Goal: Information Seeking & Learning: Learn about a topic

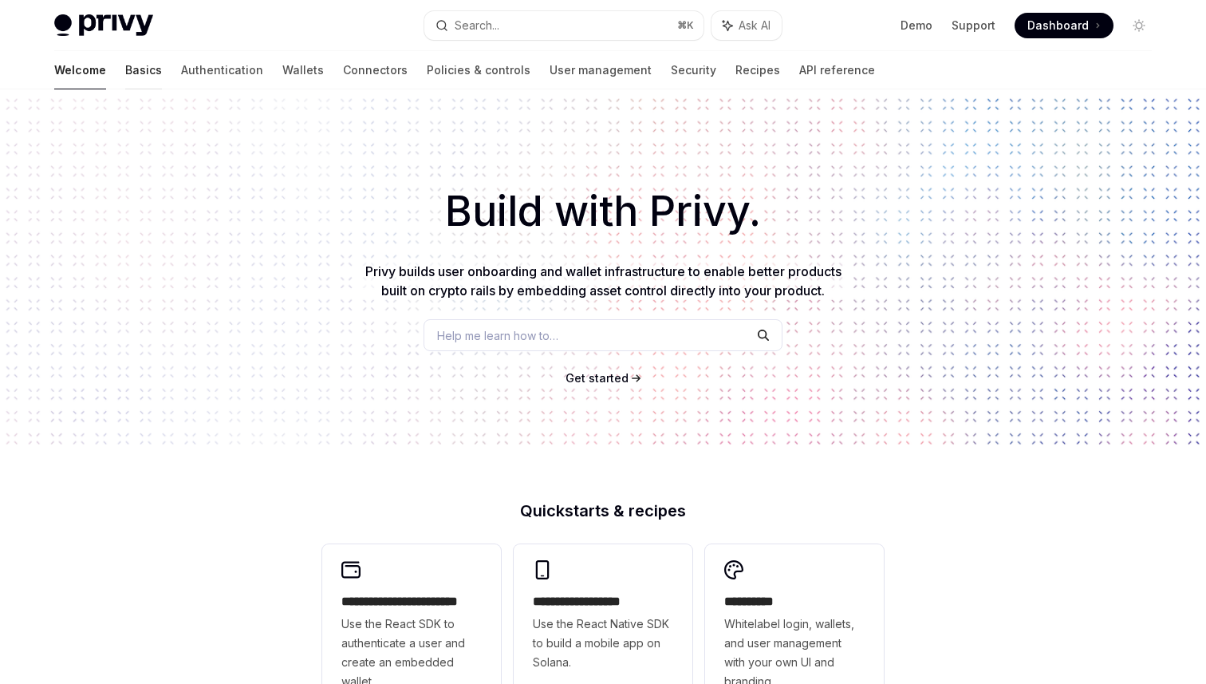
click at [125, 73] on link "Basics" at bounding box center [143, 70] width 37 height 38
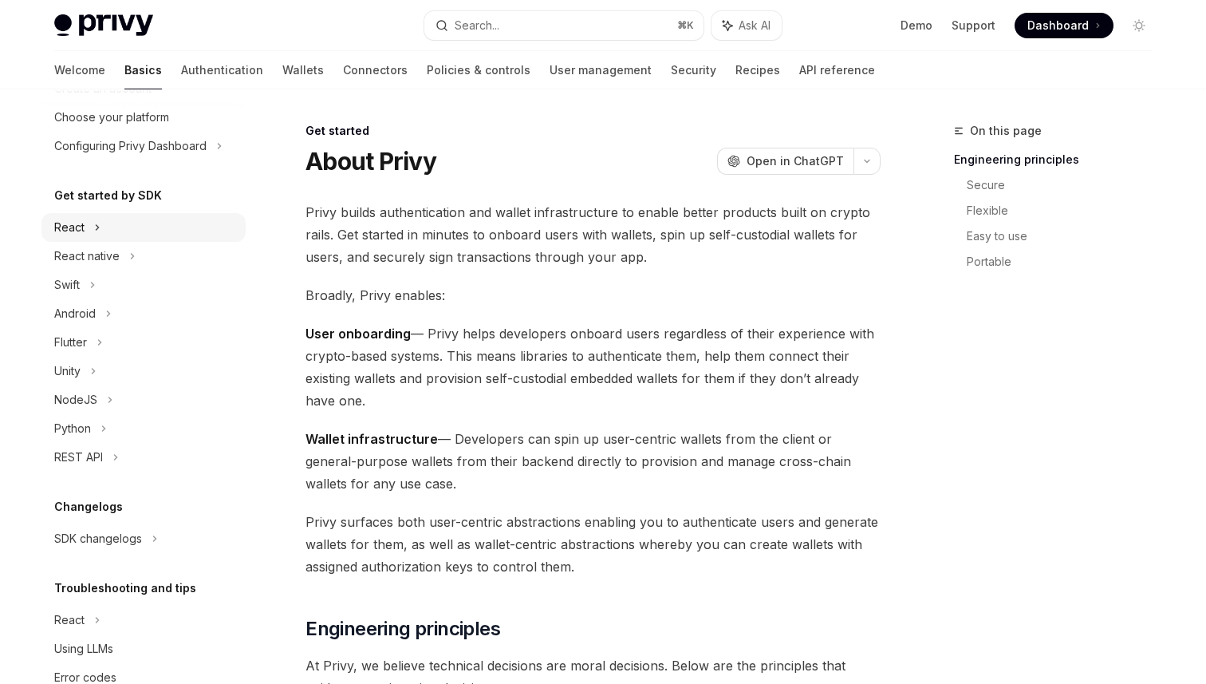
scroll to position [120, 0]
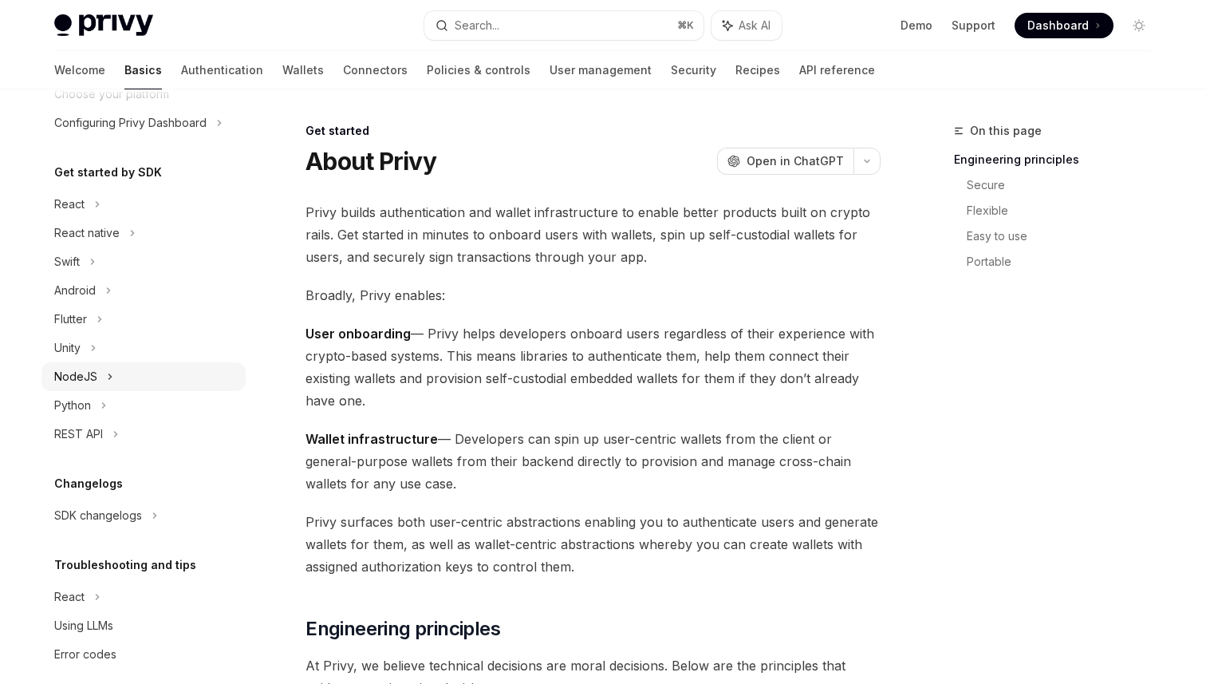
click at [98, 384] on div "NodeJS" at bounding box center [143, 376] width 204 height 29
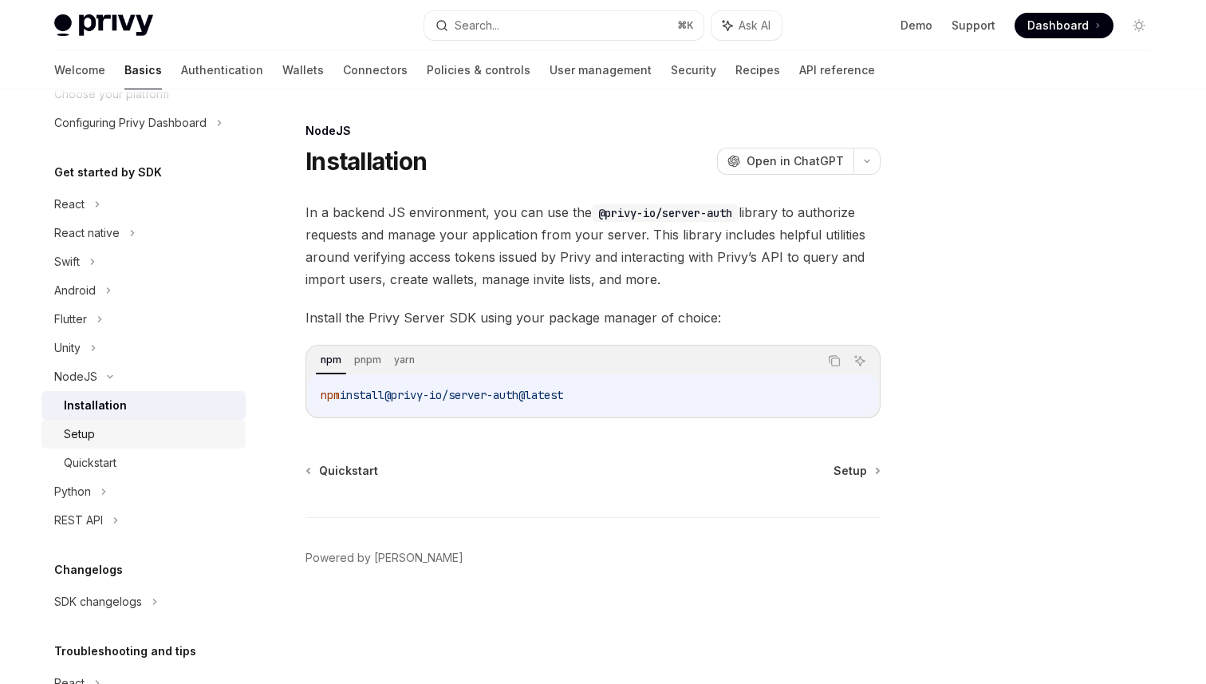
click at [111, 421] on link "Setup" at bounding box center [143, 434] width 204 height 29
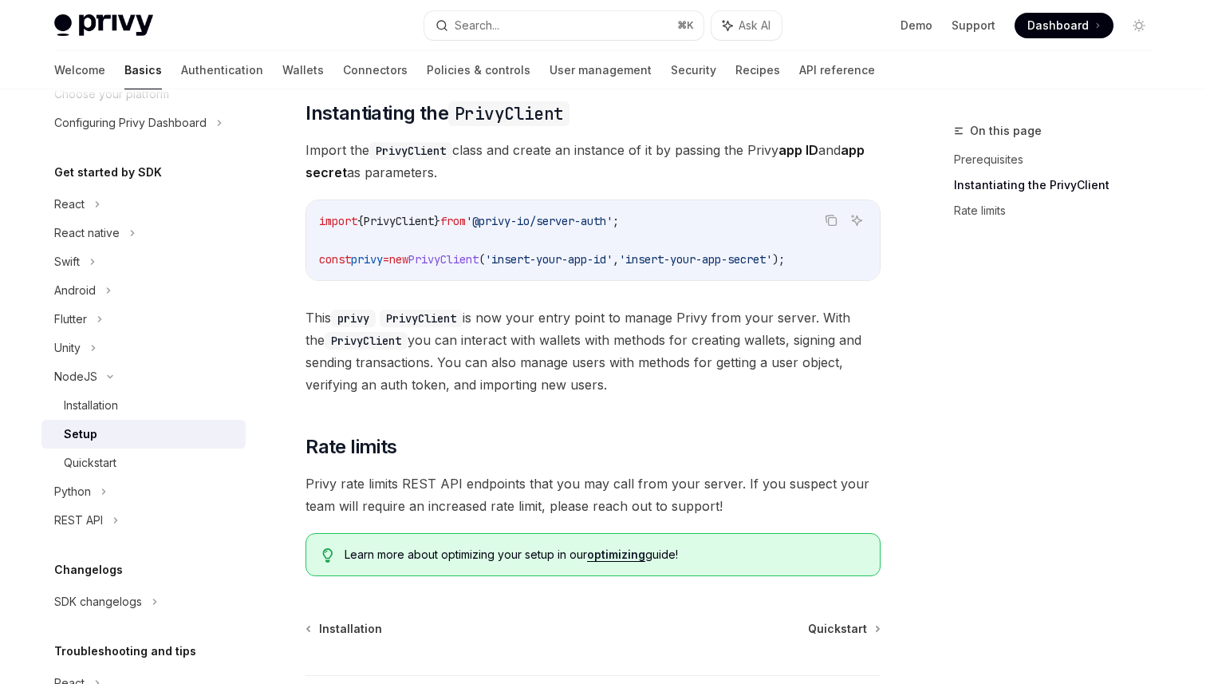
scroll to position [287, 0]
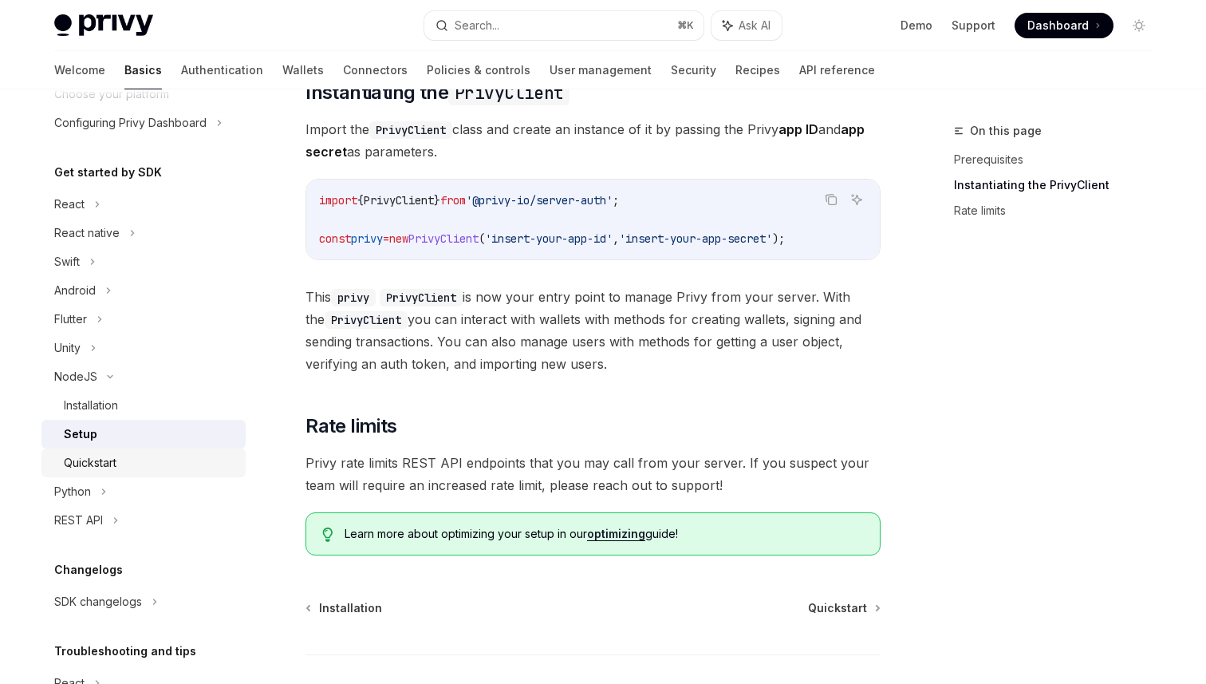
click at [120, 464] on div "Quickstart" at bounding box center [150, 462] width 172 height 19
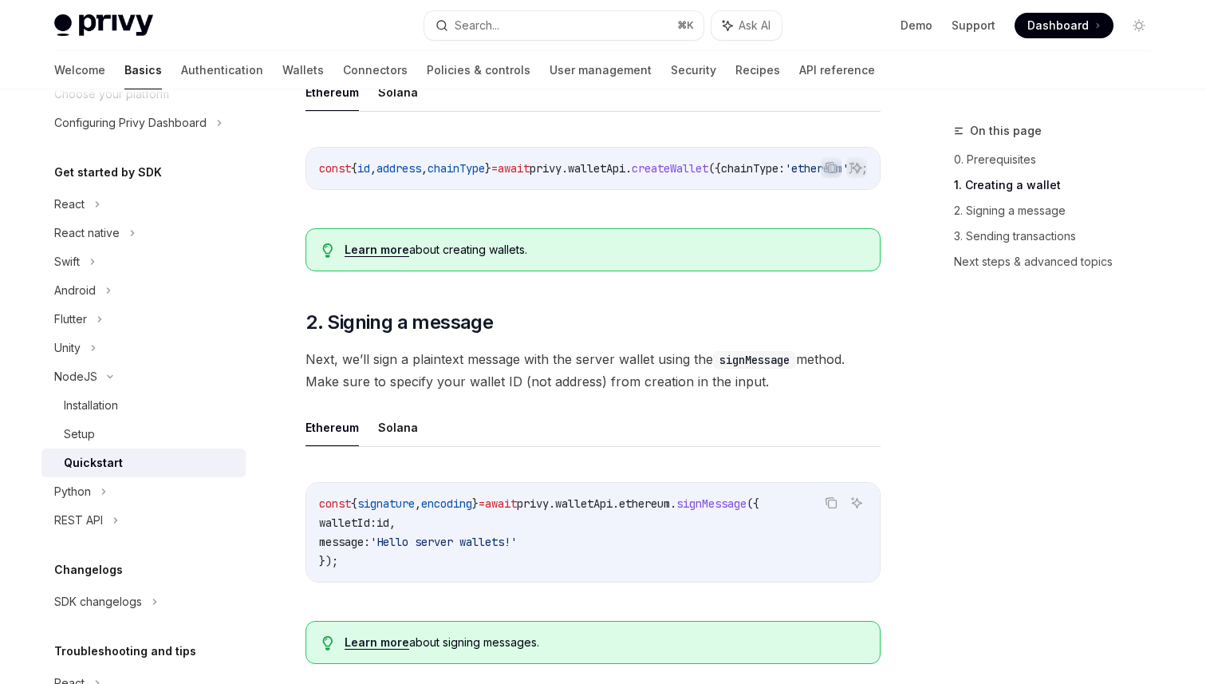
scroll to position [385, 0]
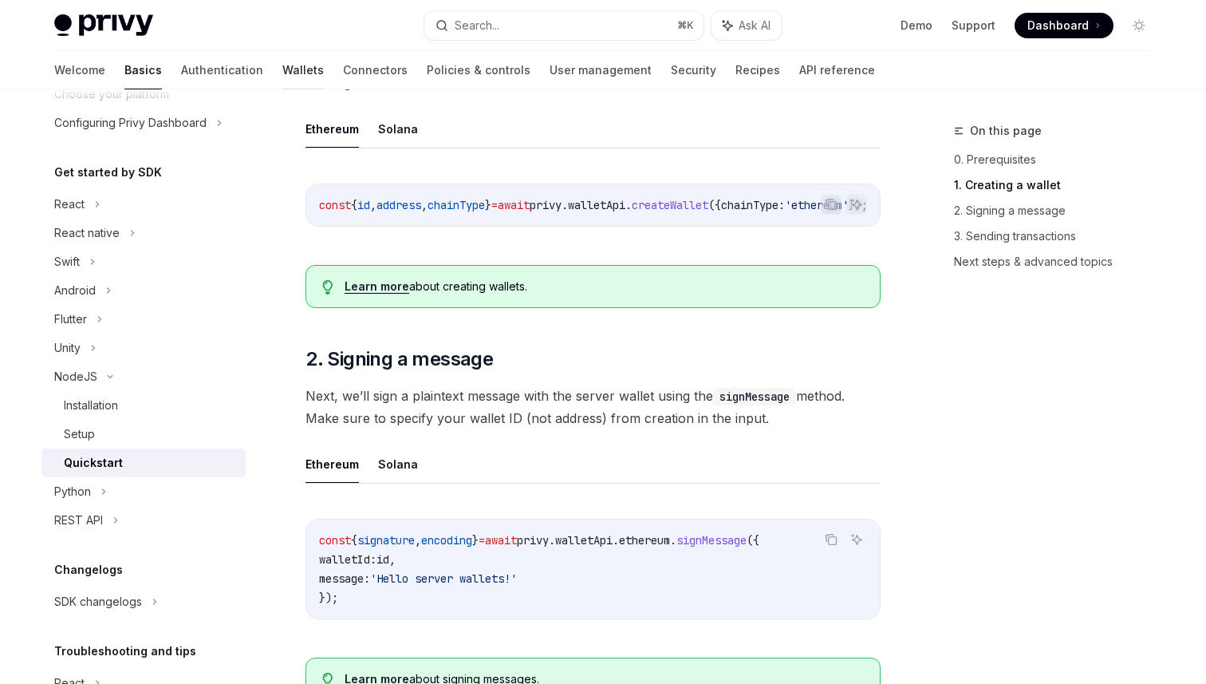
click at [282, 66] on link "Wallets" at bounding box center [302, 70] width 41 height 38
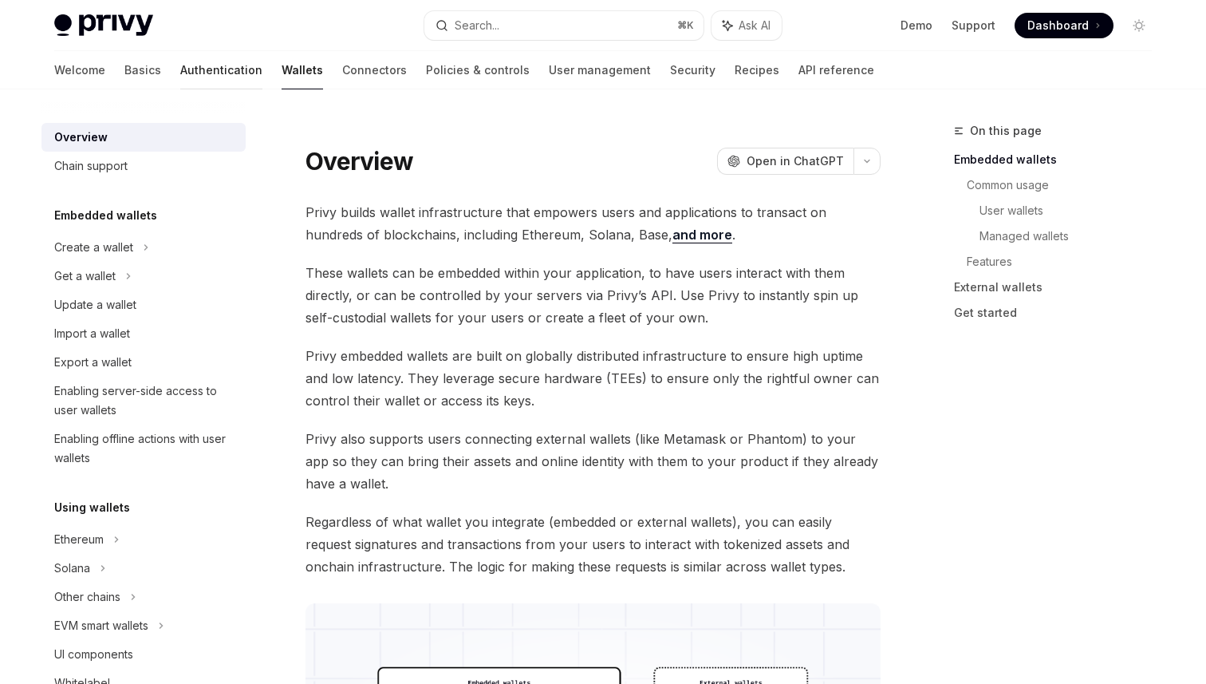
click at [180, 70] on link "Authentication" at bounding box center [221, 70] width 82 height 38
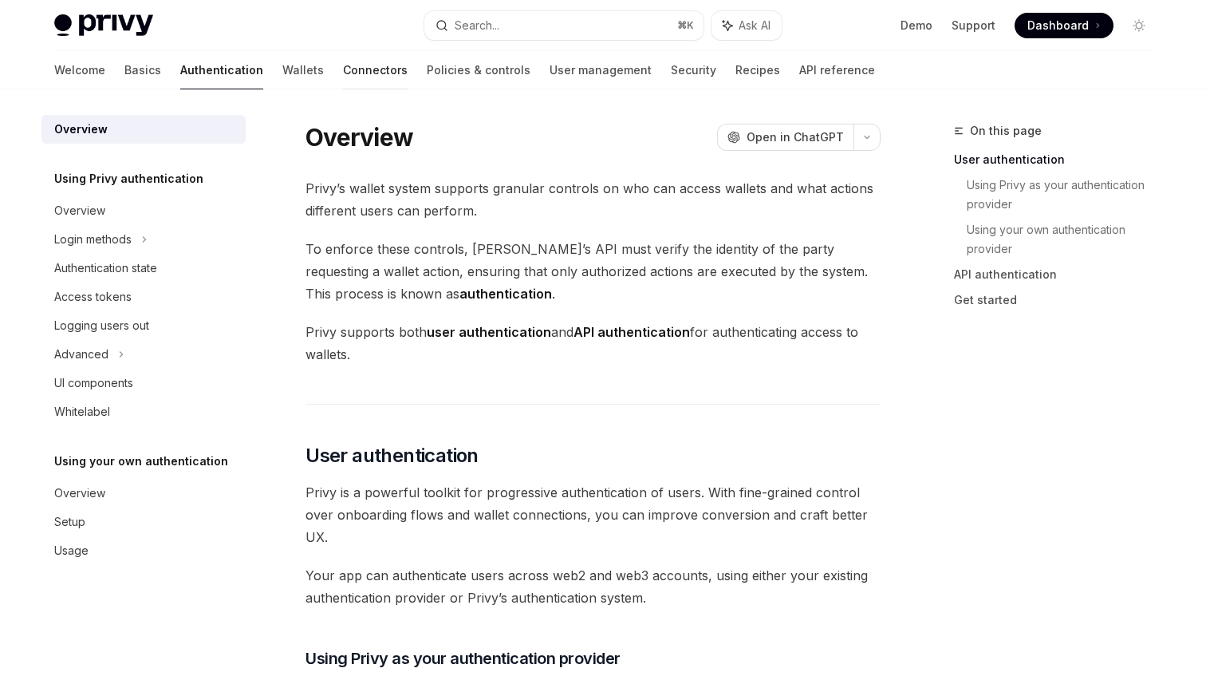
click at [343, 63] on link "Connectors" at bounding box center [375, 70] width 65 height 38
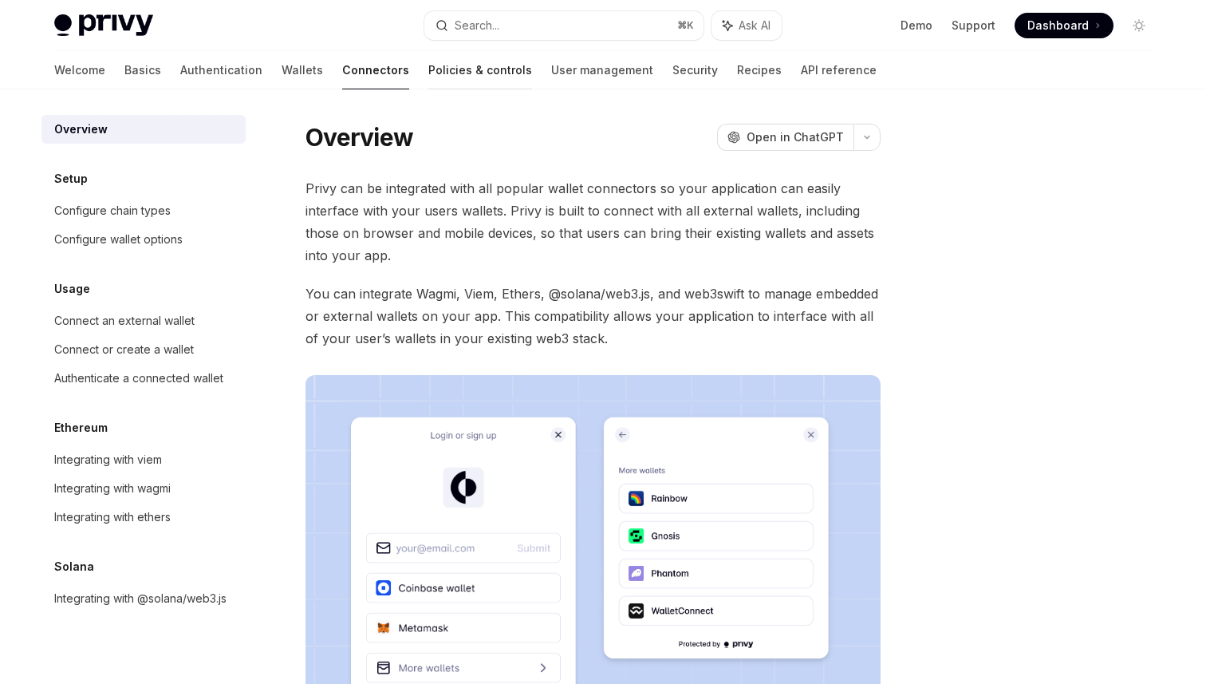
click at [428, 65] on link "Policies & controls" at bounding box center [480, 70] width 104 height 38
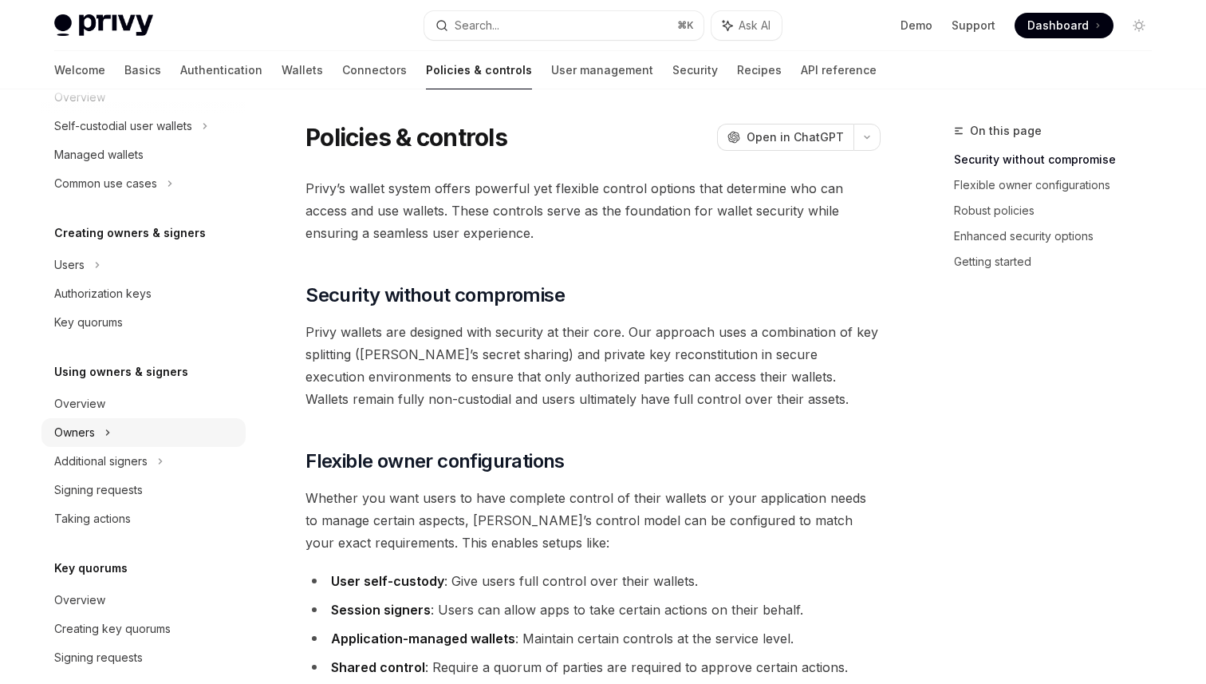
scroll to position [440, 0]
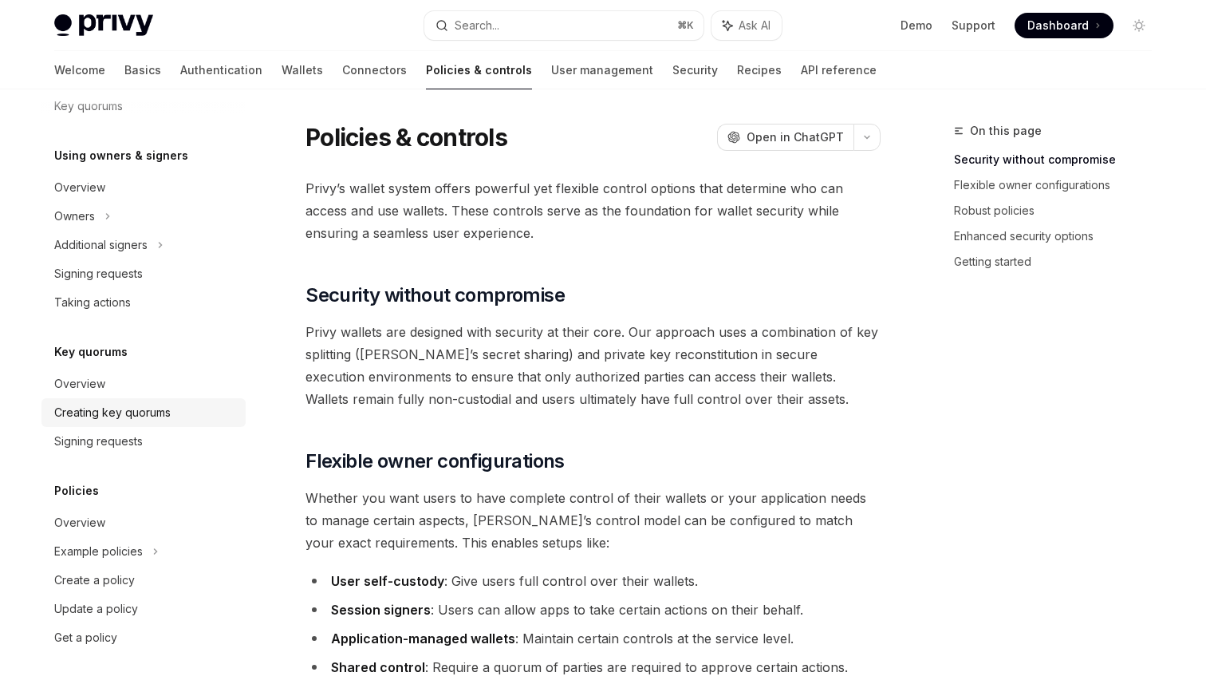
click at [114, 408] on div "Creating key quorums" at bounding box center [112, 412] width 116 height 19
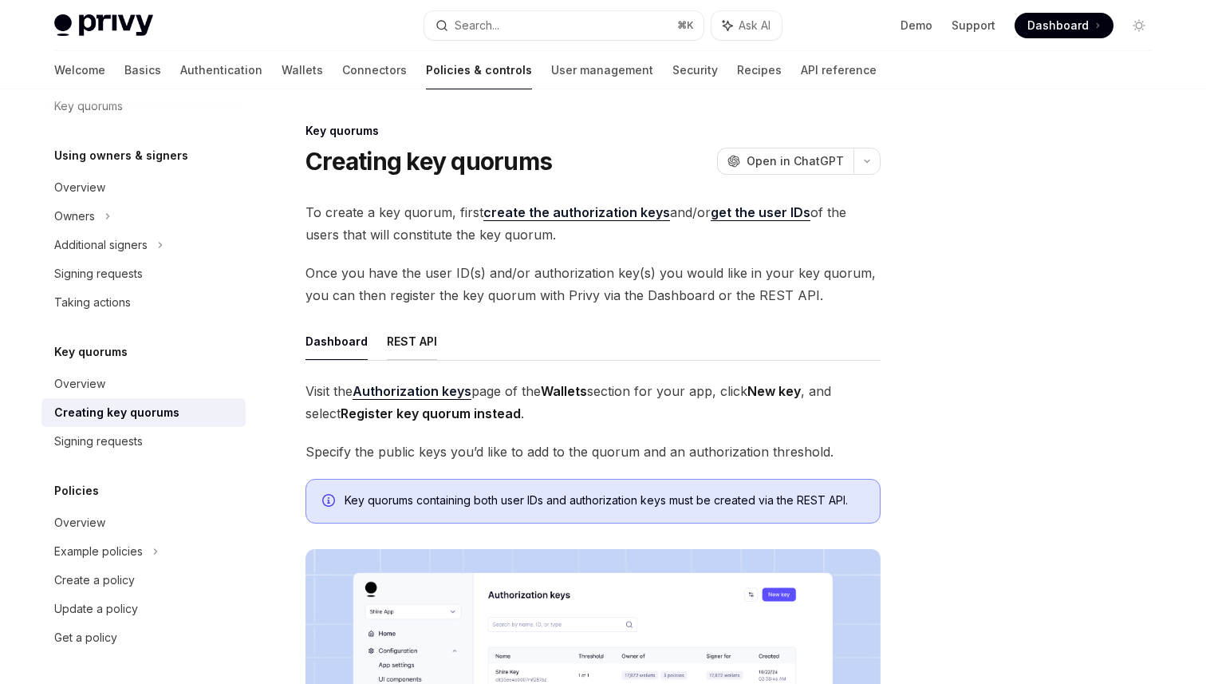
click at [408, 348] on button "REST API" at bounding box center [412, 340] width 50 height 37
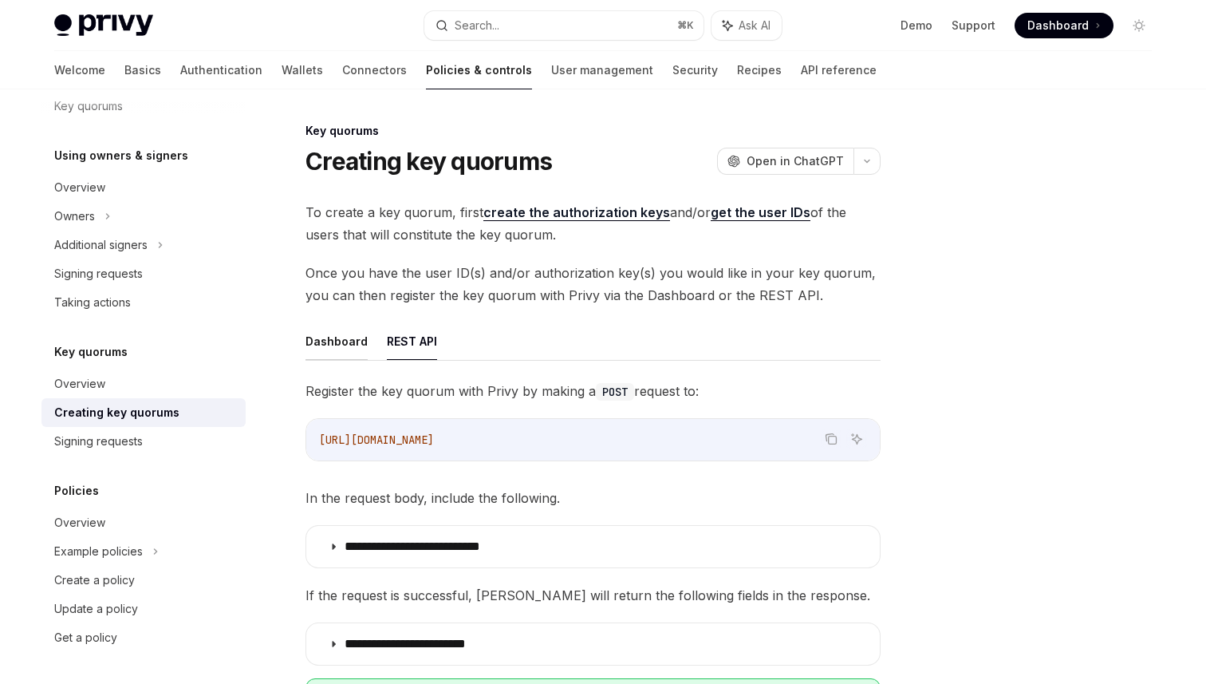
click at [333, 348] on button "Dashboard" at bounding box center [337, 340] width 62 height 37
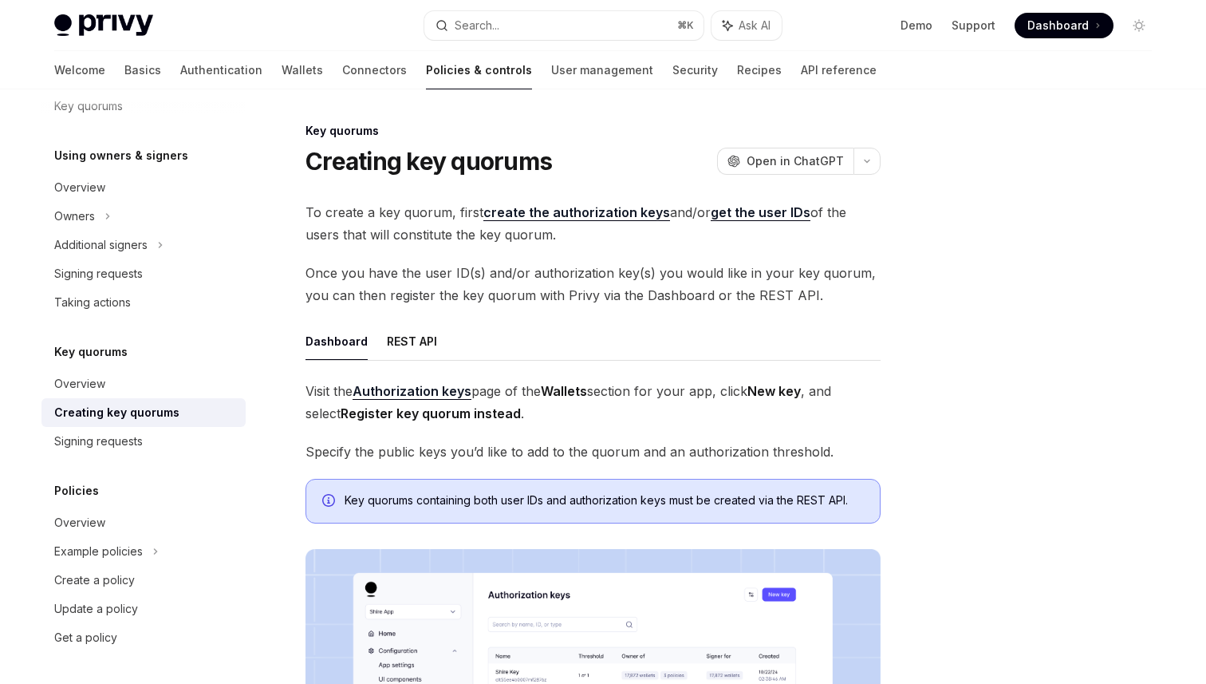
click at [119, 420] on div "Creating key quorums" at bounding box center [116, 412] width 125 height 19
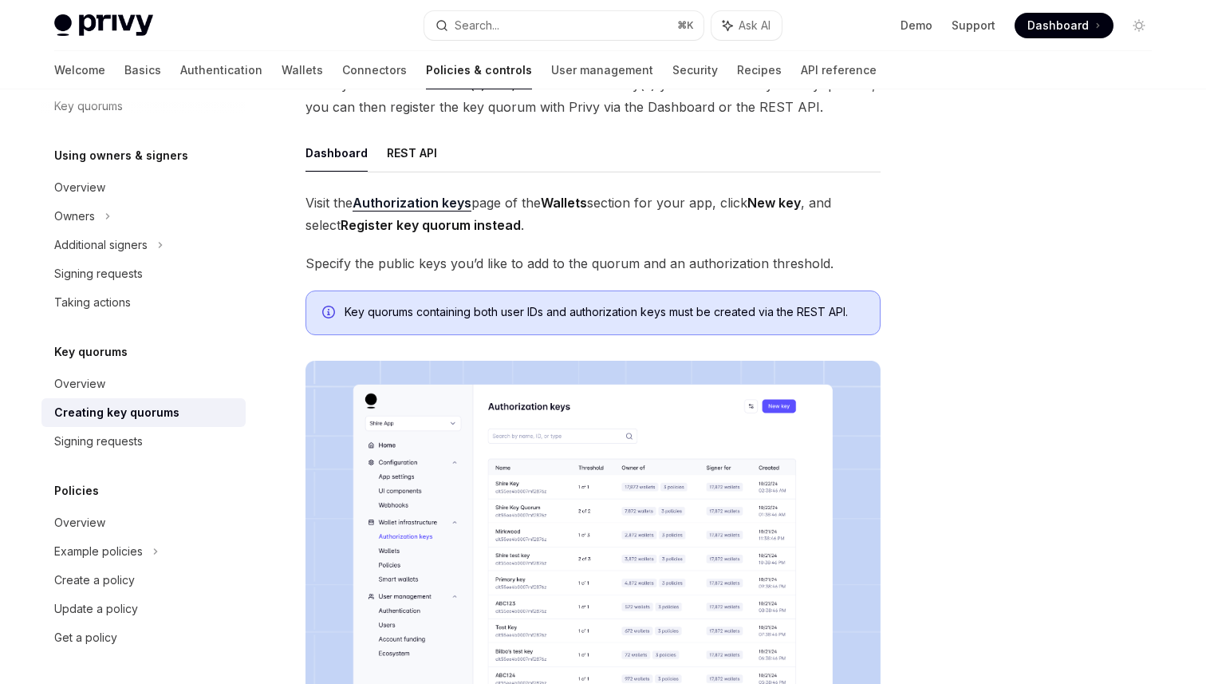
scroll to position [166, 0]
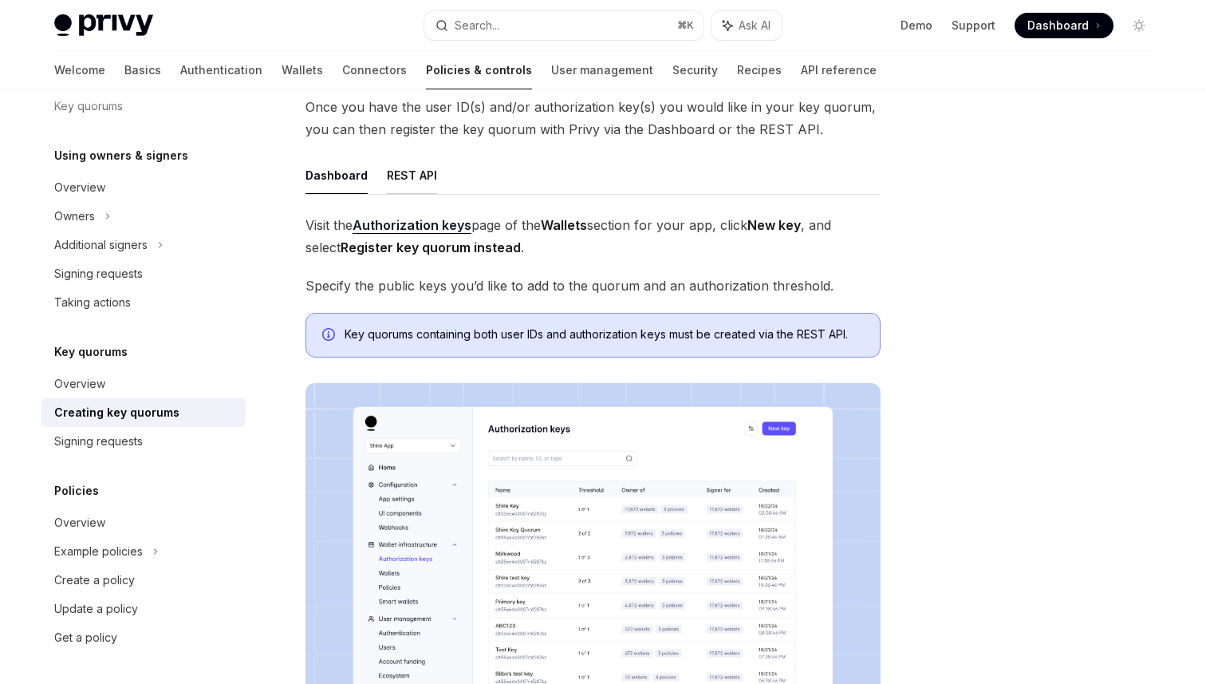
click at [409, 184] on button "REST API" at bounding box center [412, 174] width 50 height 37
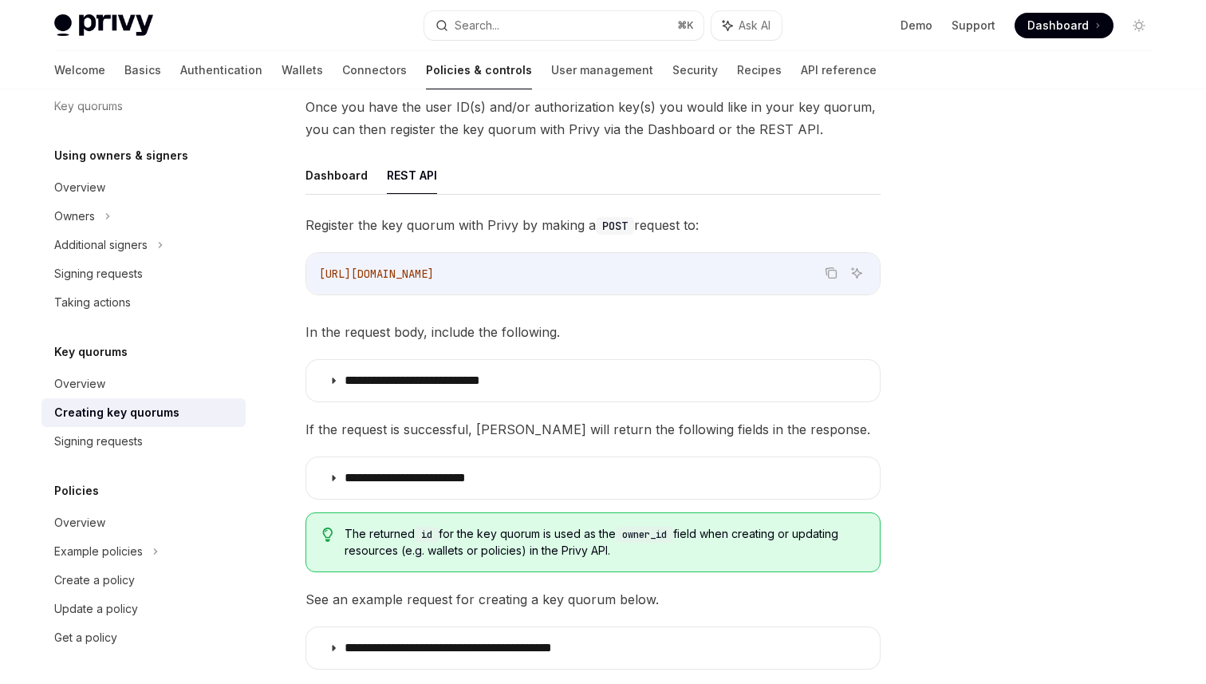
click at [285, 263] on div "**********" at bounding box center [443, 435] width 881 height 961
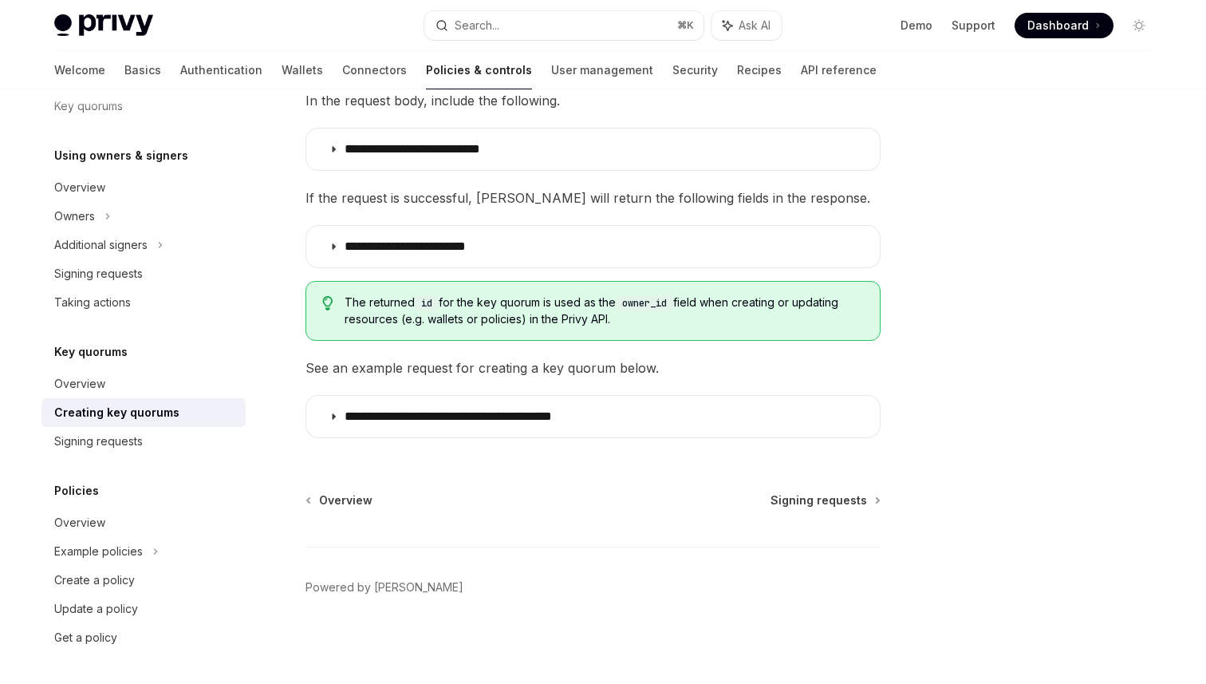
scroll to position [381, 0]
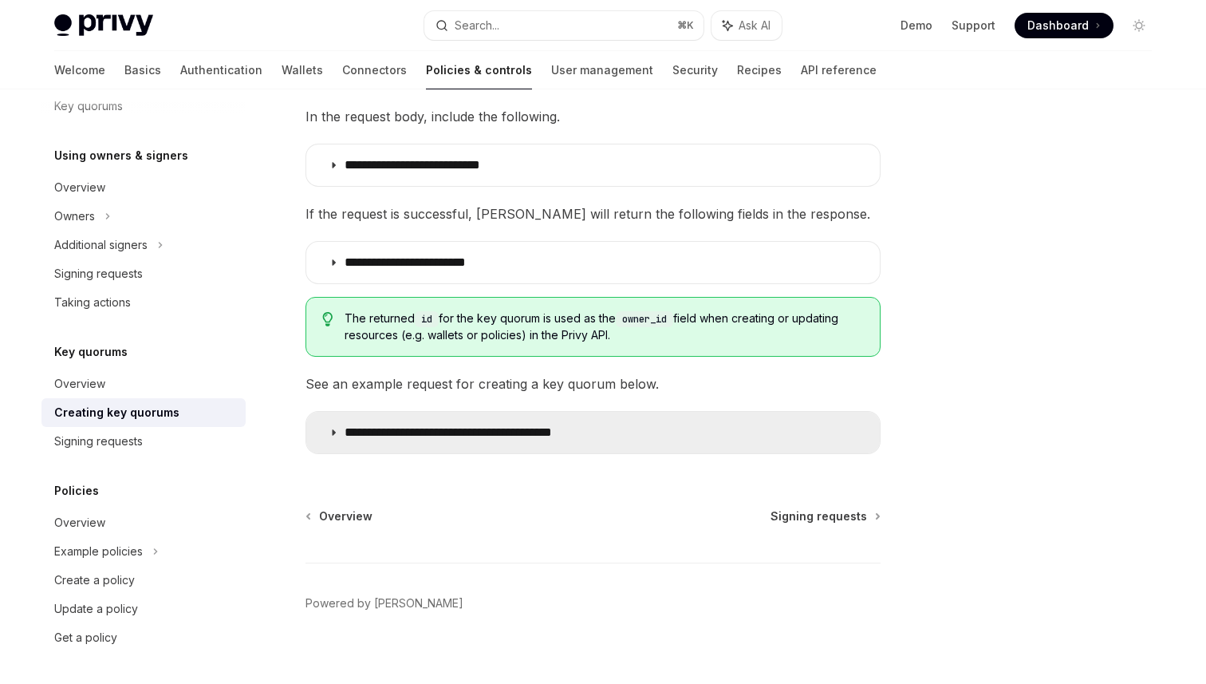
click at [393, 430] on p "**********" at bounding box center [486, 432] width 282 height 16
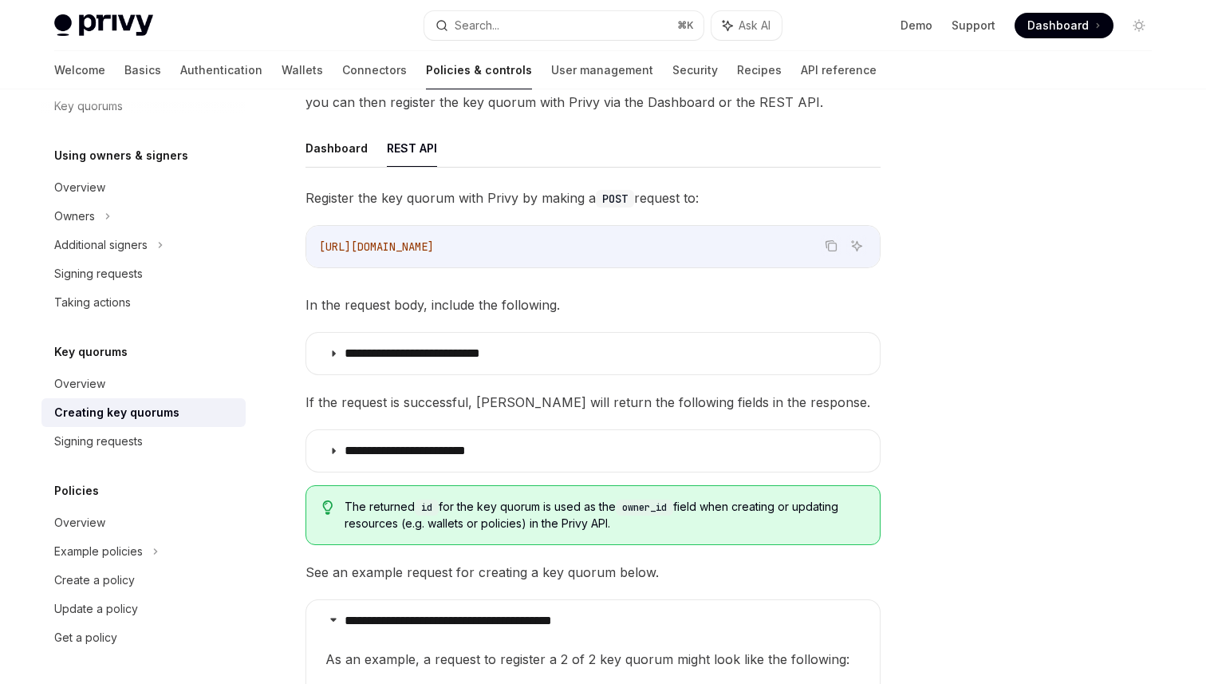
scroll to position [164, 0]
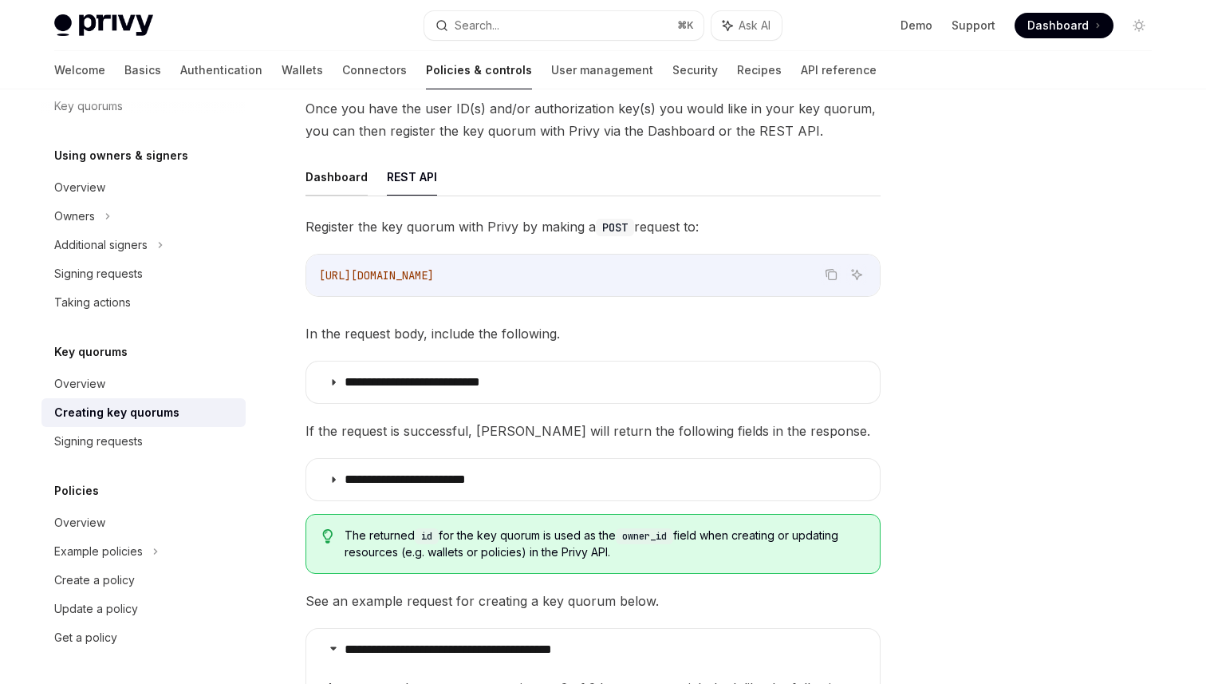
click at [340, 182] on button "Dashboard" at bounding box center [337, 176] width 62 height 37
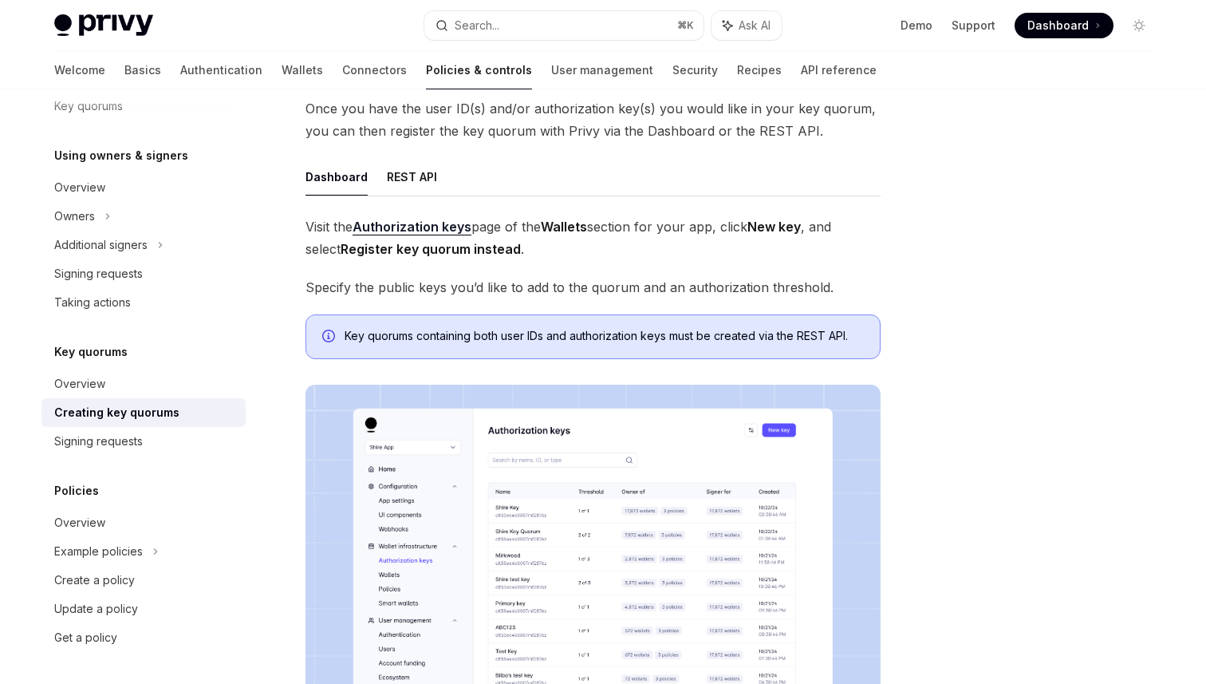
click at [295, 261] on div "Key quorums Creating key quorums OpenAI Open in ChatGPT OpenAI Open in ChatGPT …" at bounding box center [443, 507] width 881 height 1101
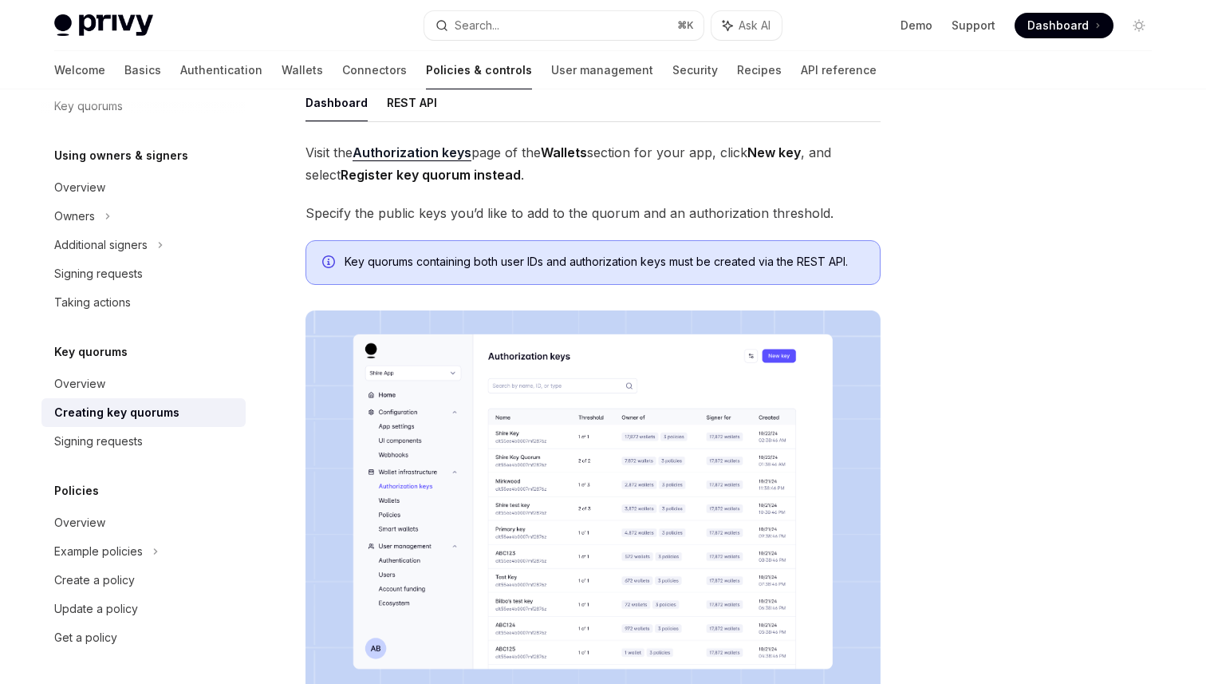
scroll to position [223, 0]
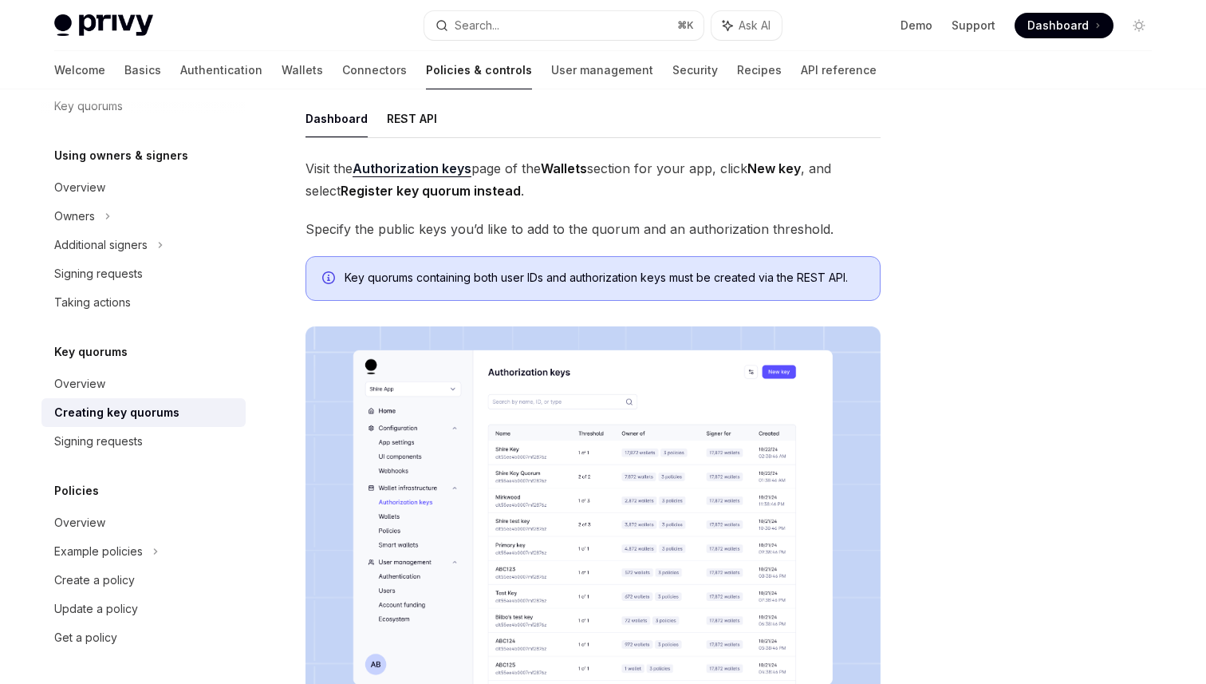
click at [294, 270] on div "Key quorums Creating key quorums OpenAI Open in ChatGPT OpenAI Open in ChatGPT …" at bounding box center [443, 449] width 881 height 1101
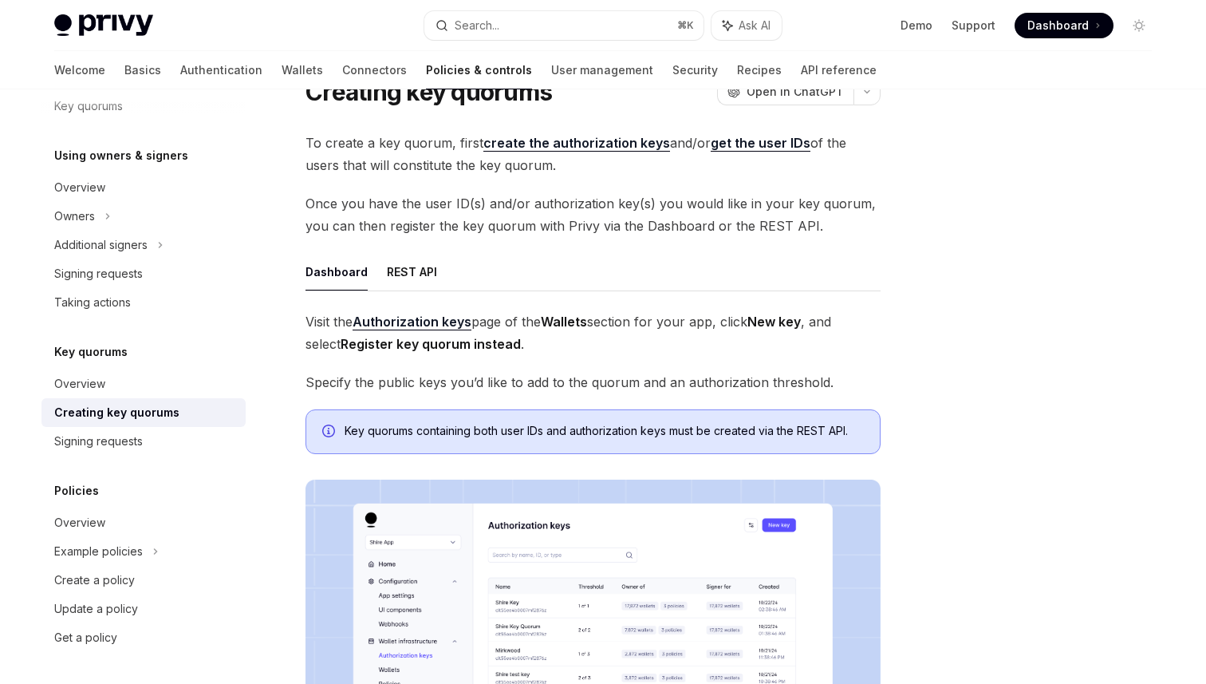
scroll to position [0, 0]
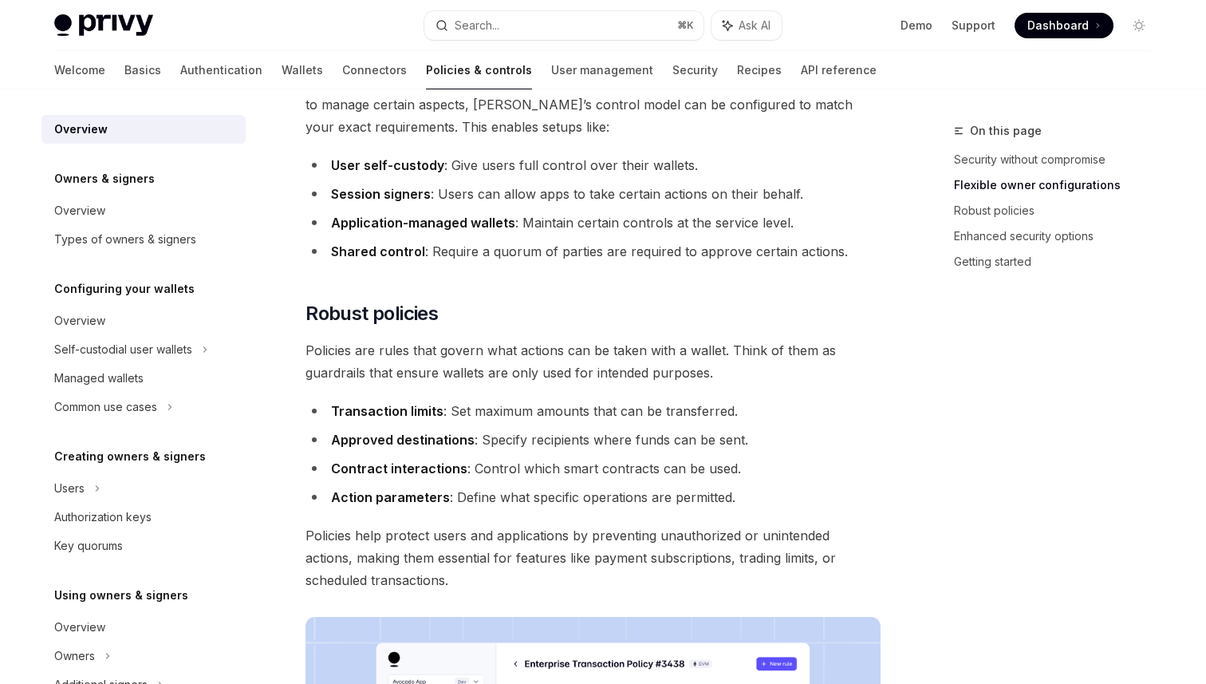
scroll to position [452, 0]
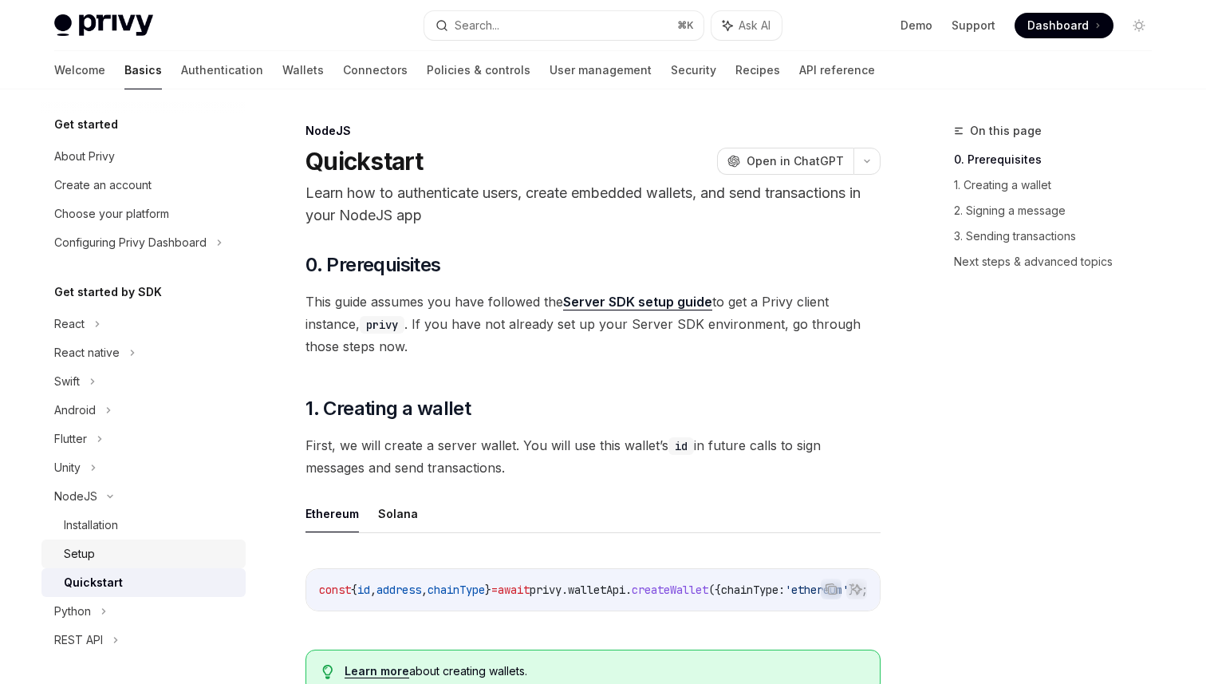
click at [101, 561] on div "Setup" at bounding box center [150, 553] width 172 height 19
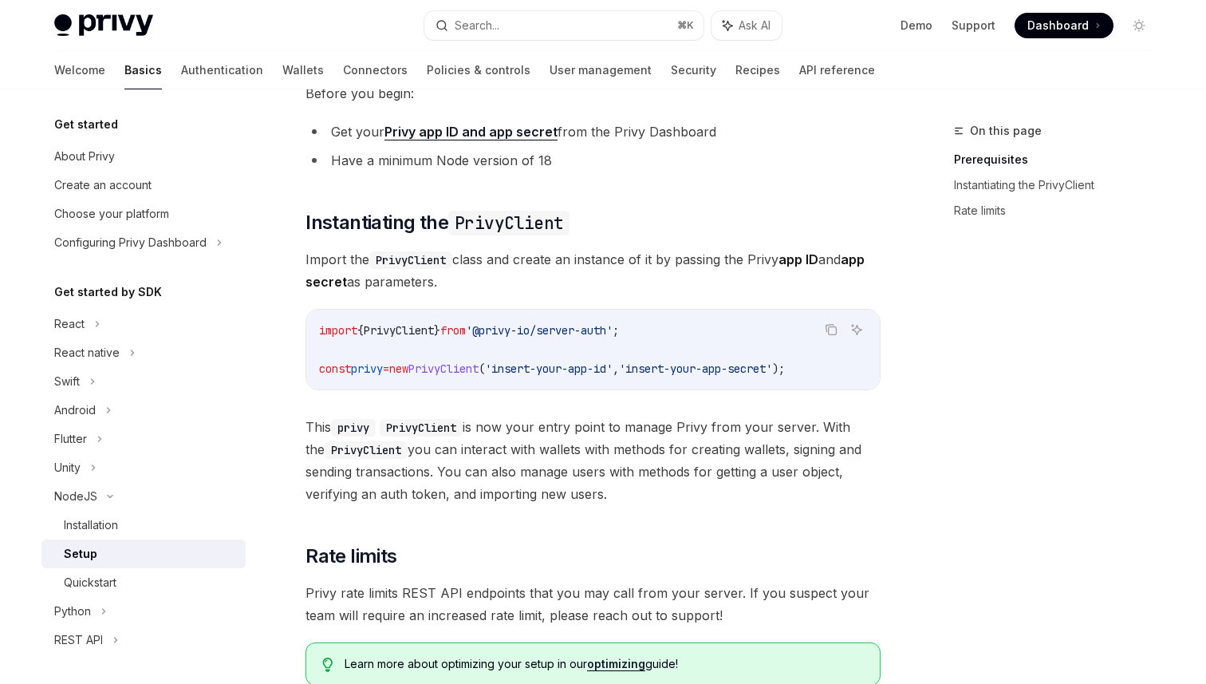
scroll to position [159, 0]
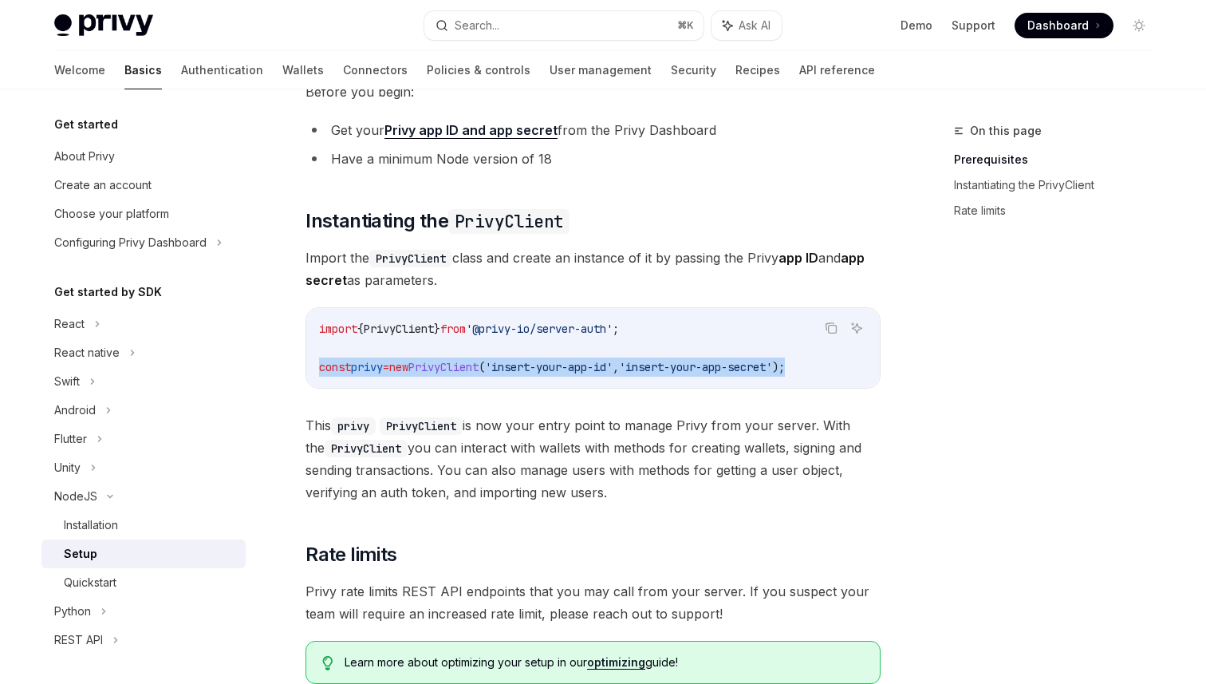
drag, startPoint x: 322, startPoint y: 368, endPoint x: 866, endPoint y: 371, distance: 544.9
click at [866, 371] on div "import { PrivyClient } from '@privy-io/server-auth' ; const privy = new PrivyCl…" at bounding box center [593, 348] width 574 height 80
copy span "const privy = new PrivyClient ( 'insert-your-app-id' , 'insert-your-app-secret'…"
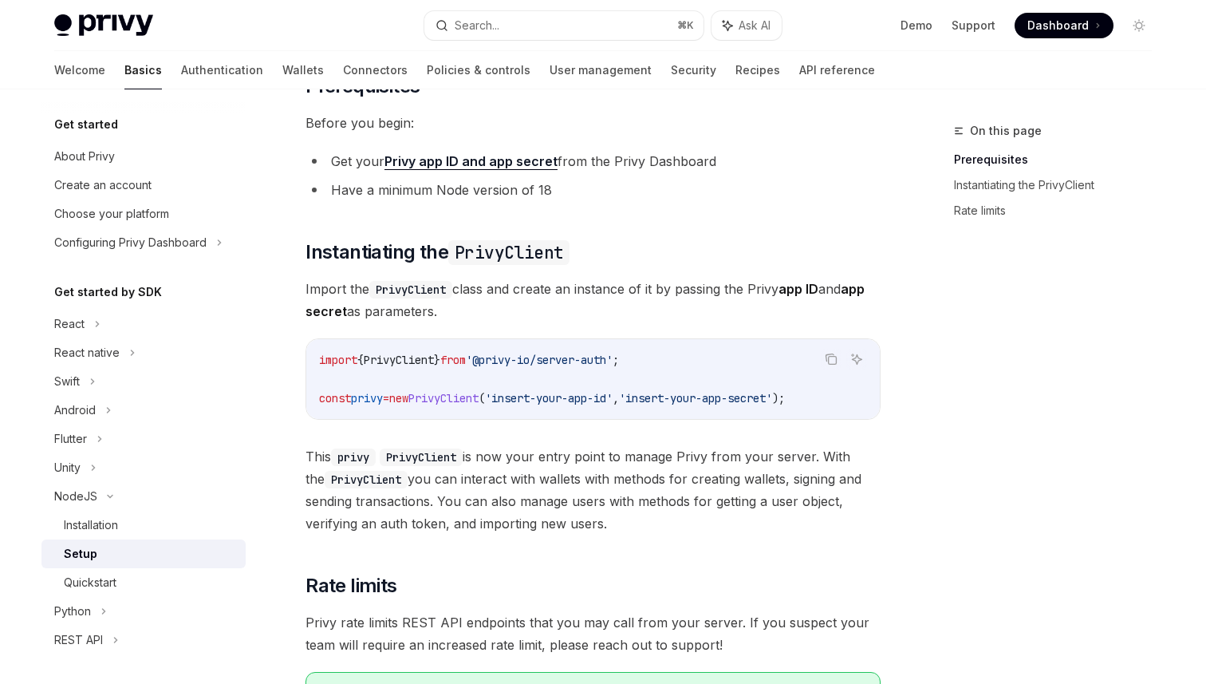
click at [417, 293] on code "PrivyClient" at bounding box center [410, 290] width 83 height 18
copy code "PrivyClient"
click at [427, 65] on link "Policies & controls" at bounding box center [479, 70] width 104 height 38
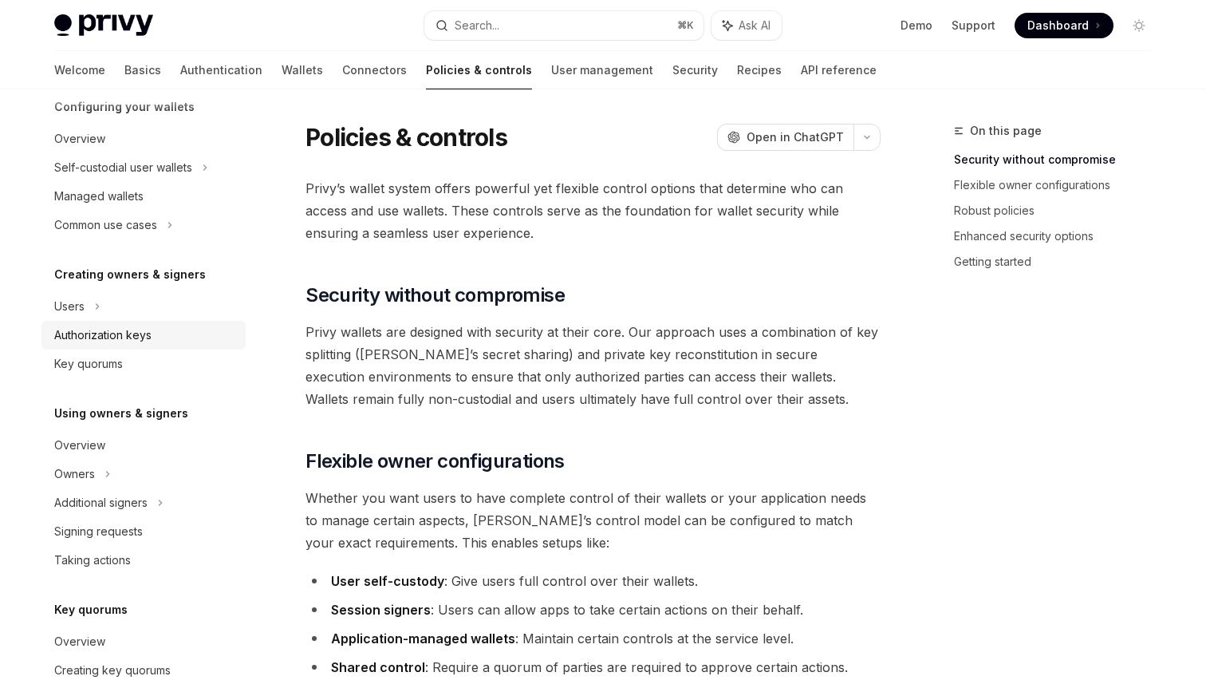
scroll to position [201, 0]
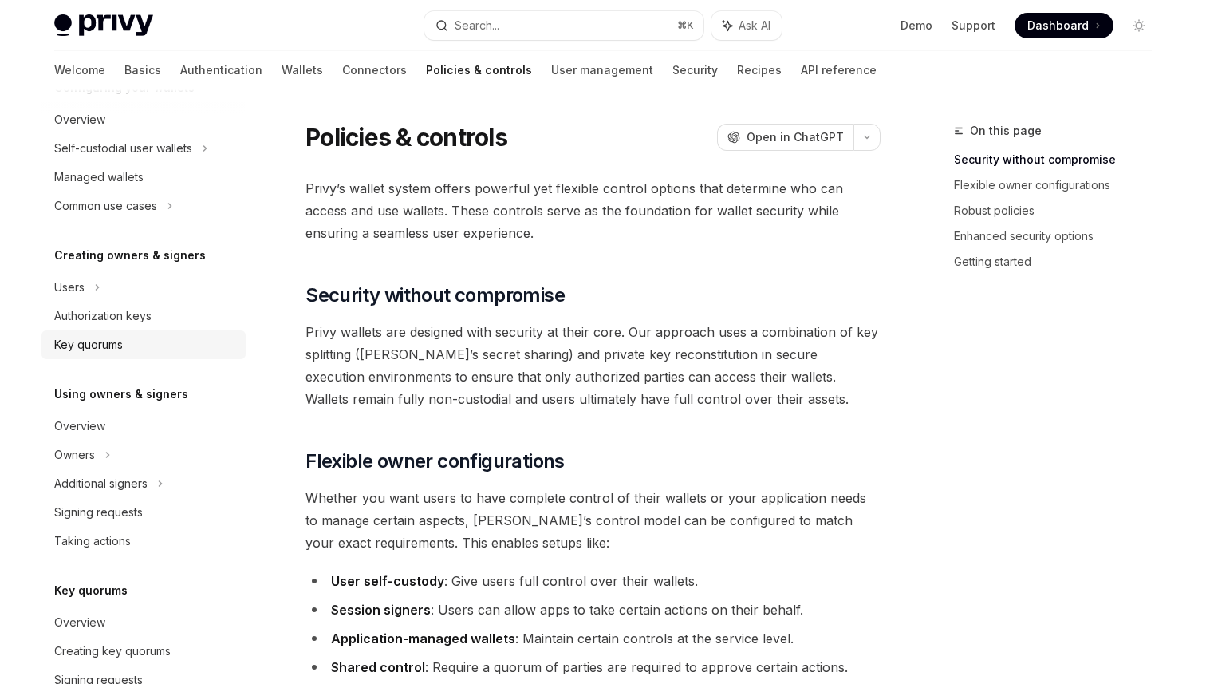
click at [114, 334] on link "Key quorums" at bounding box center [143, 344] width 204 height 29
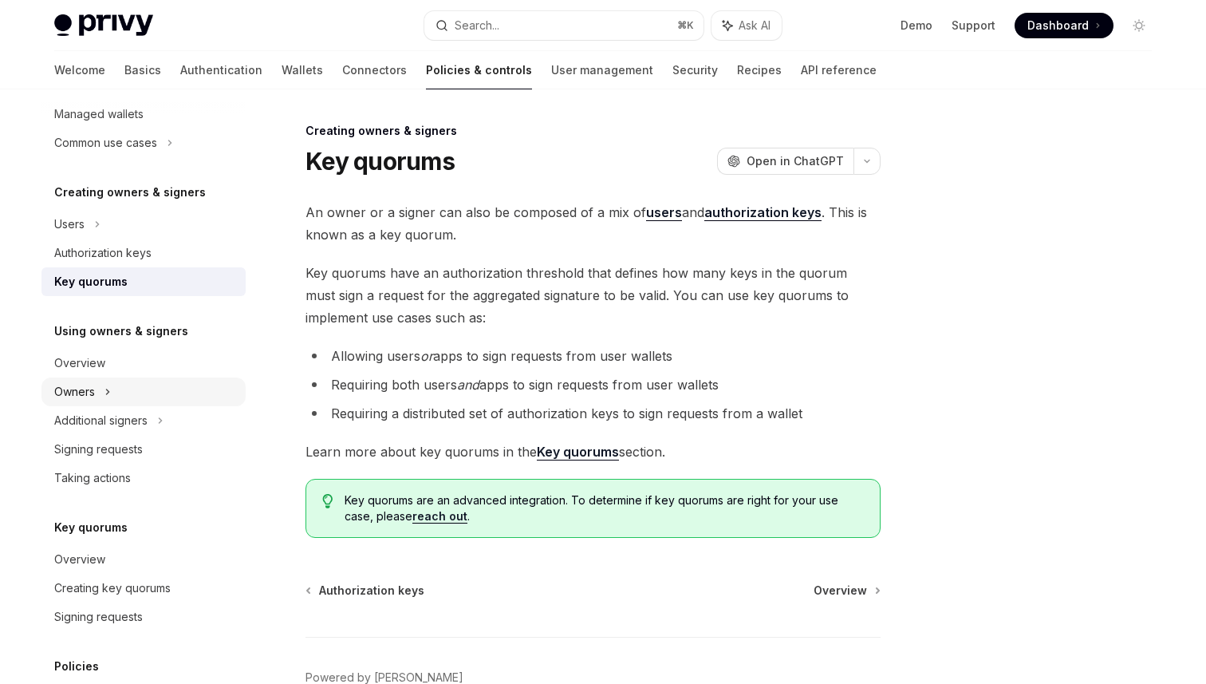
scroll to position [440, 0]
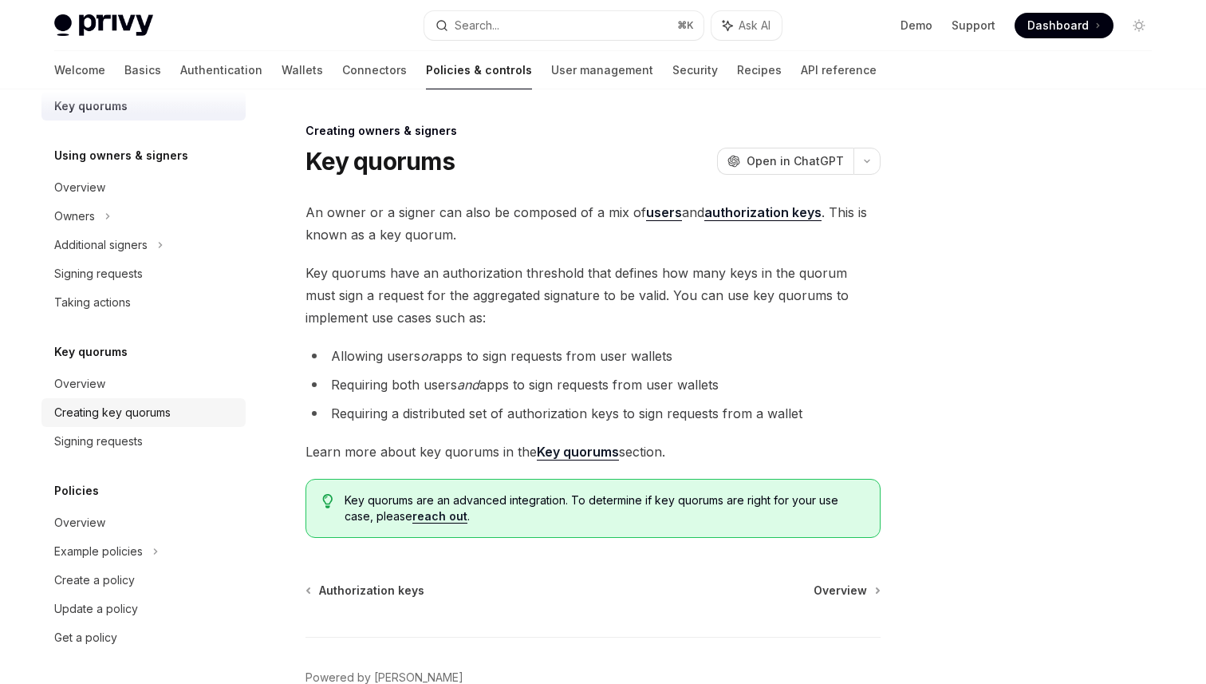
click at [116, 412] on div "Creating key quorums" at bounding box center [112, 412] width 116 height 19
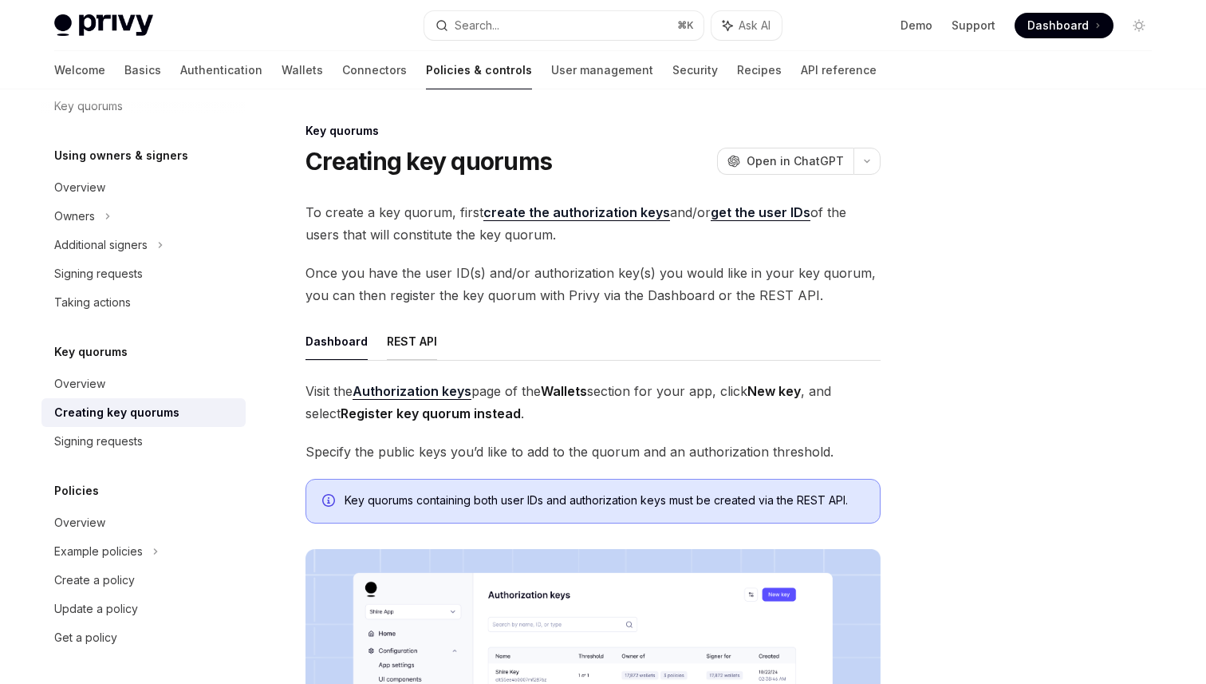
click at [398, 339] on button "REST API" at bounding box center [412, 340] width 50 height 37
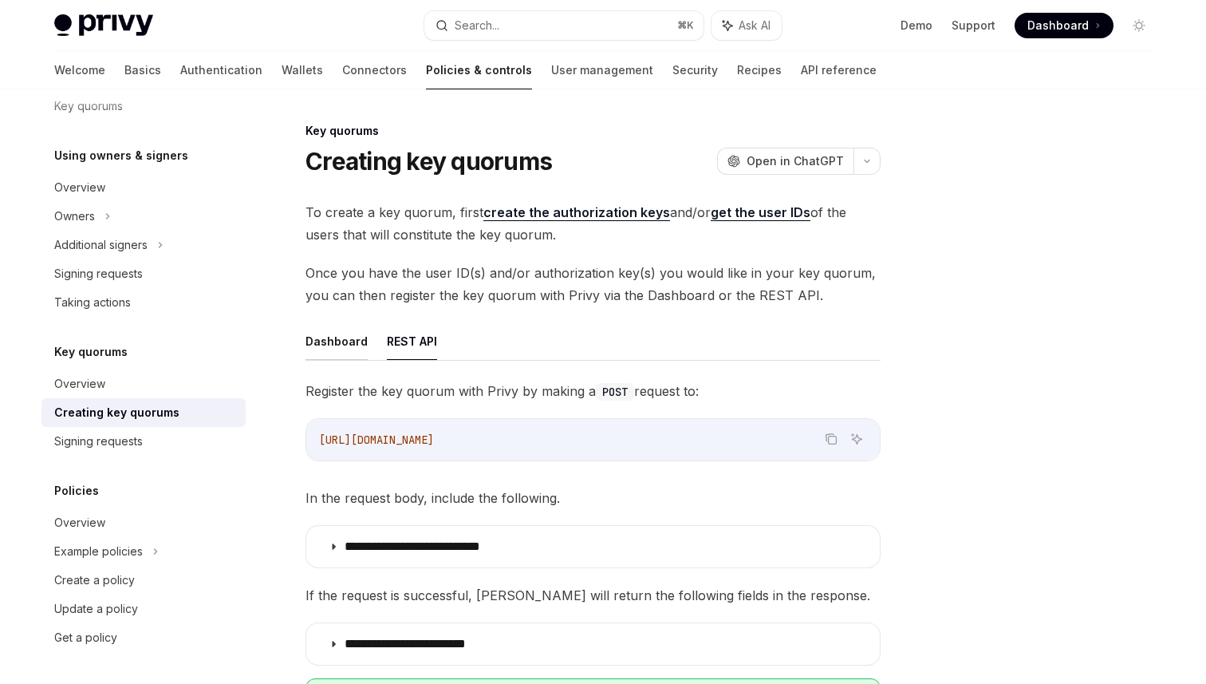
click at [337, 338] on button "Dashboard" at bounding box center [337, 340] width 62 height 37
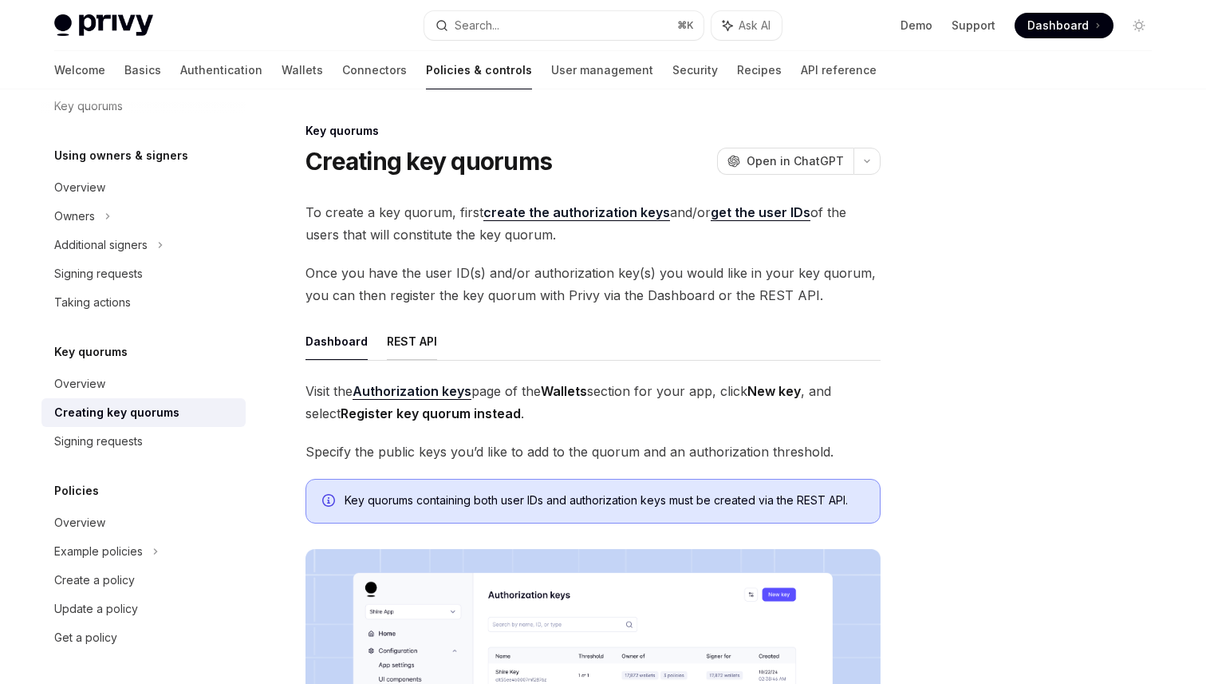
click at [400, 338] on button "REST API" at bounding box center [412, 340] width 50 height 37
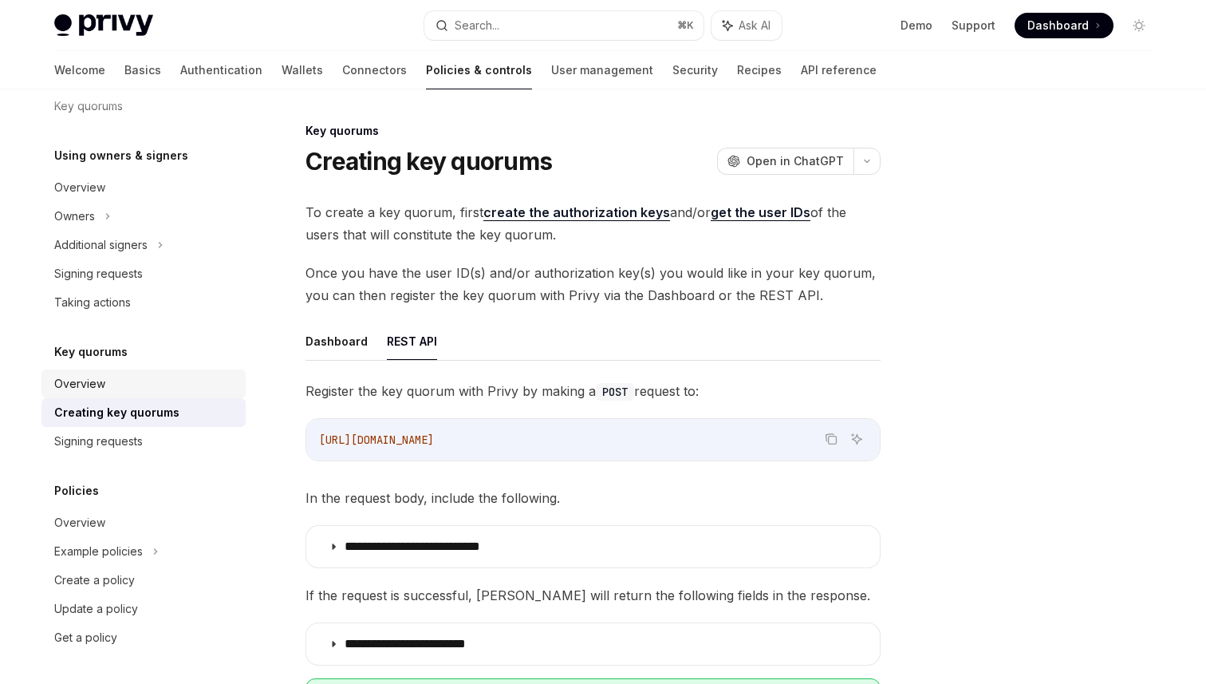
click at [112, 369] on link "Overview" at bounding box center [143, 383] width 204 height 29
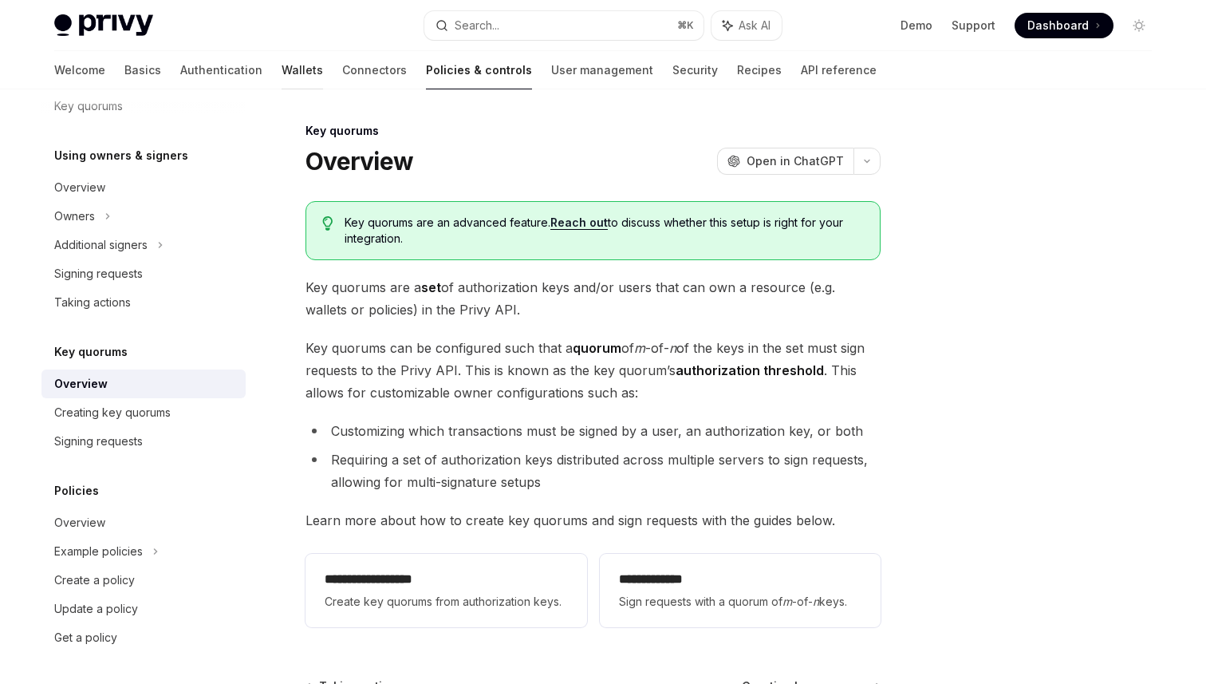
click at [282, 75] on link "Wallets" at bounding box center [302, 70] width 41 height 38
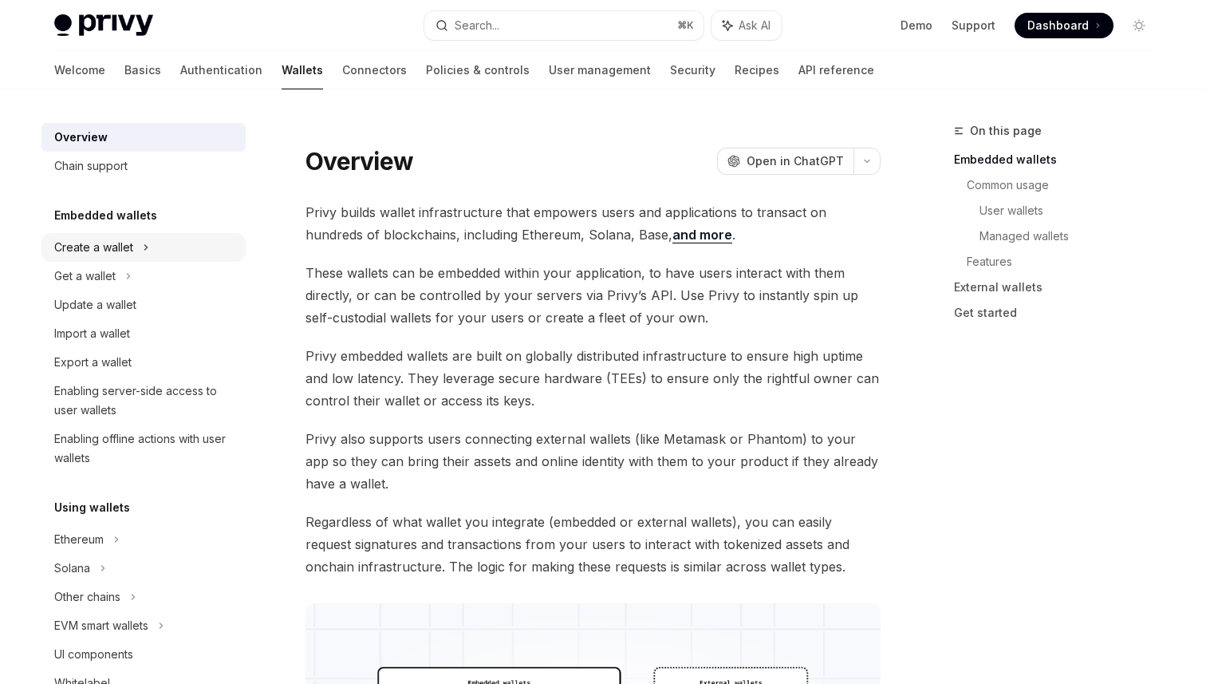
click at [85, 239] on div "Create a wallet" at bounding box center [93, 247] width 79 height 19
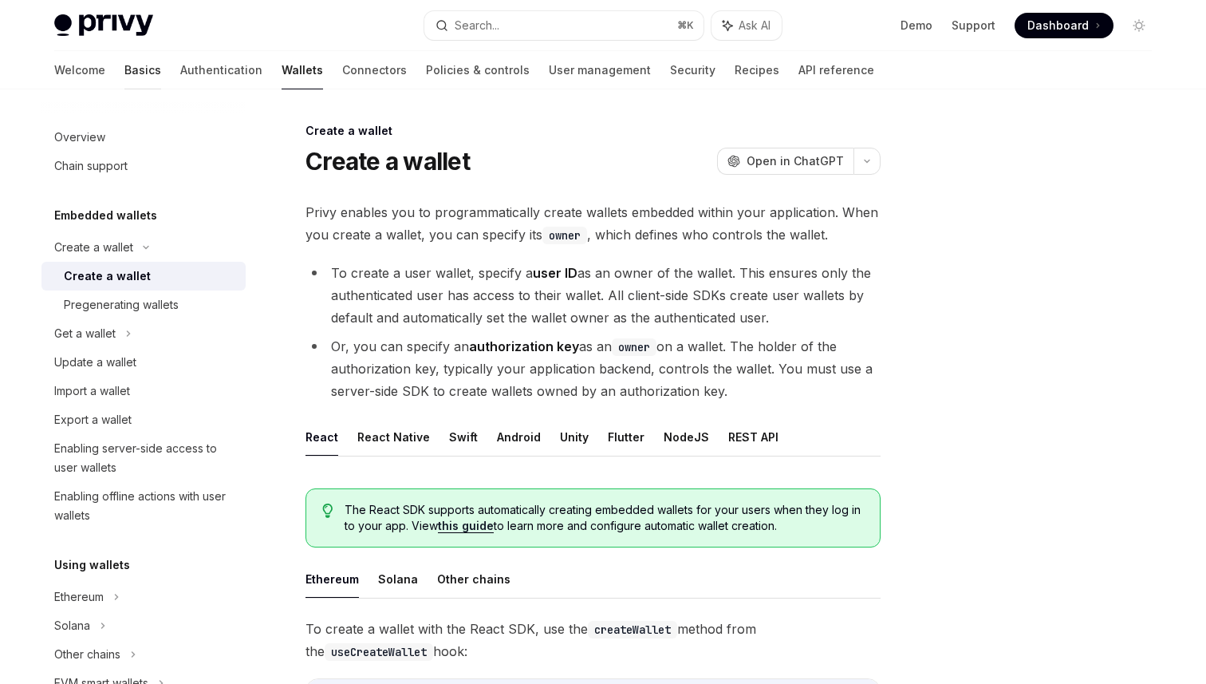
click at [124, 67] on link "Basics" at bounding box center [142, 70] width 37 height 38
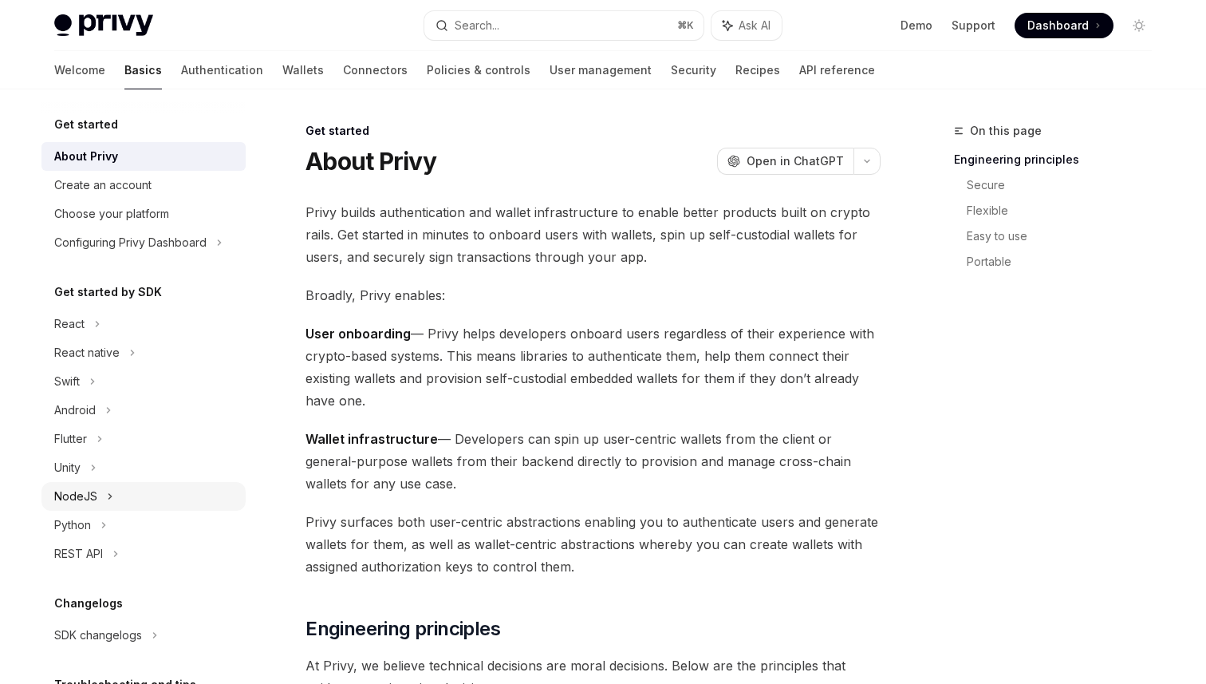
click at [92, 502] on div "NodeJS" at bounding box center [75, 496] width 43 height 19
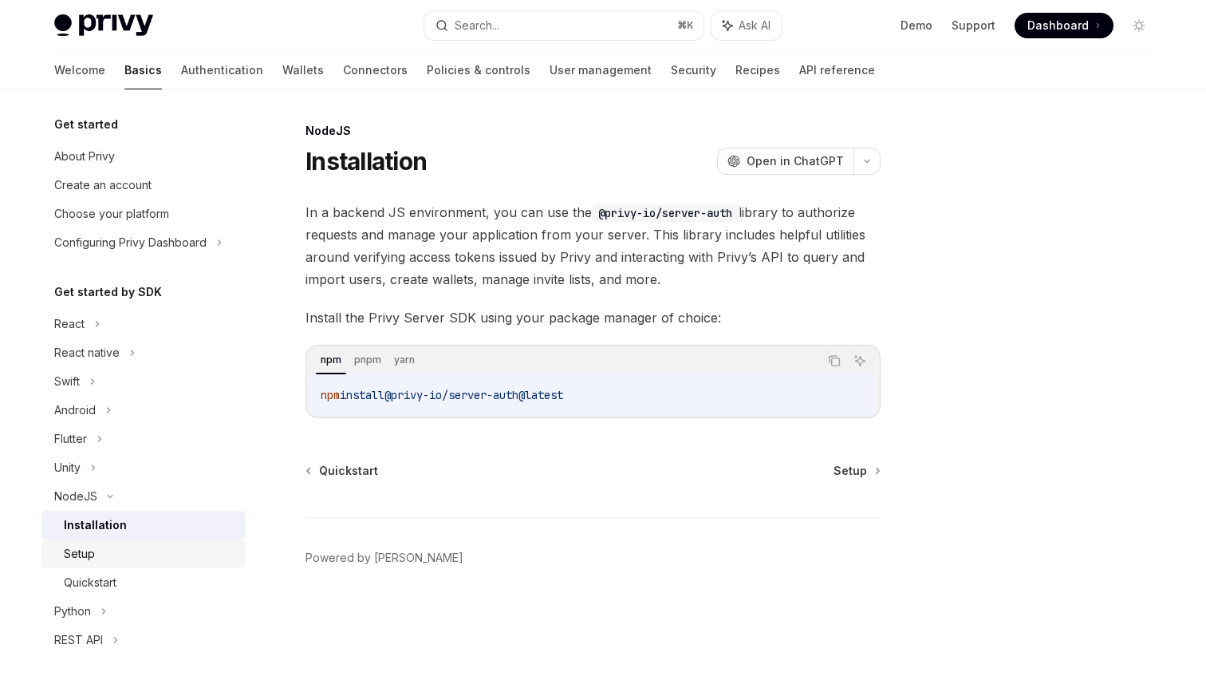
click at [99, 550] on div "Setup" at bounding box center [150, 553] width 172 height 19
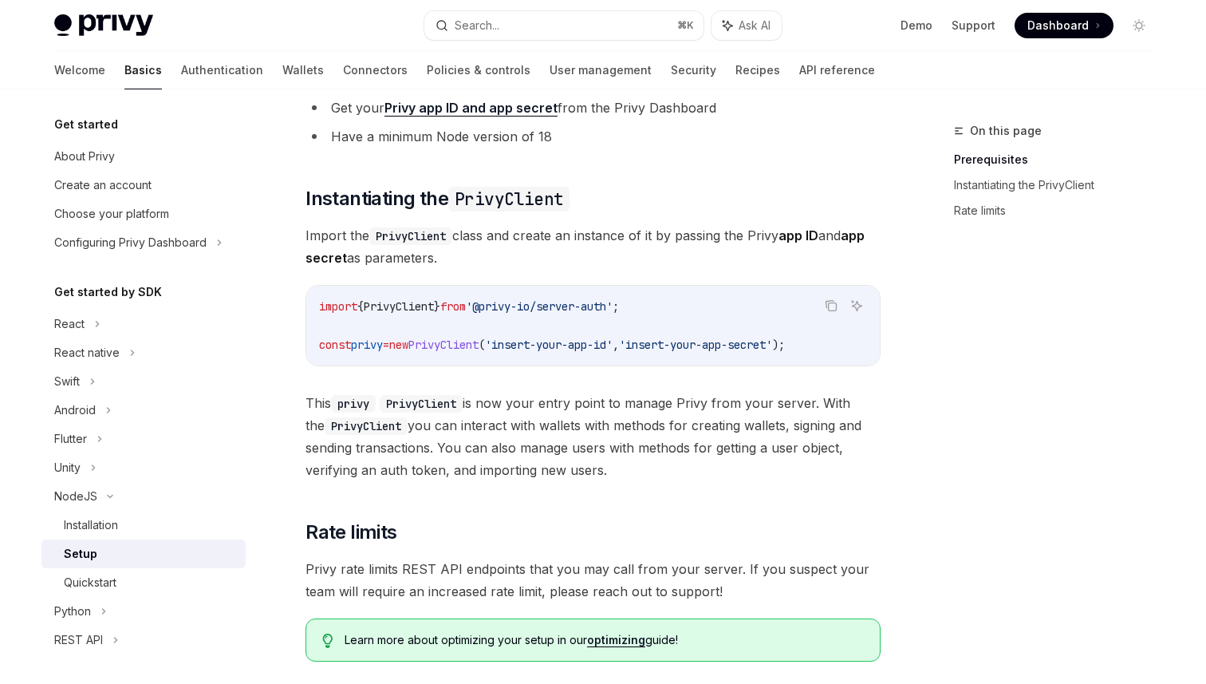
scroll to position [183, 0]
click at [182, 571] on link "Quickstart" at bounding box center [143, 582] width 204 height 29
type textarea "*"
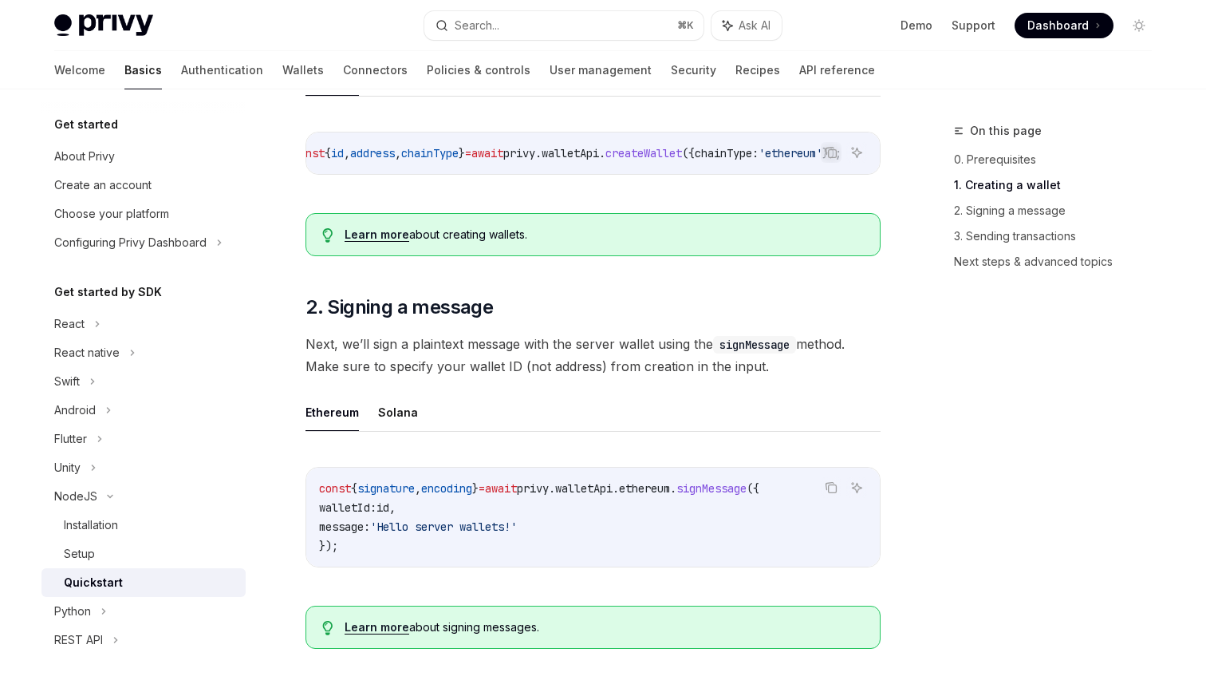
scroll to position [0, 101]
drag, startPoint x: 482, startPoint y: 153, endPoint x: 870, endPoint y: 149, distance: 387.7
click at [870, 149] on code "const { id , address , chainType } = await privy . walletApi . createWallet ({ …" at bounding box center [586, 153] width 587 height 19
click at [833, 156] on icon "Copy the contents from the code block" at bounding box center [831, 152] width 13 height 13
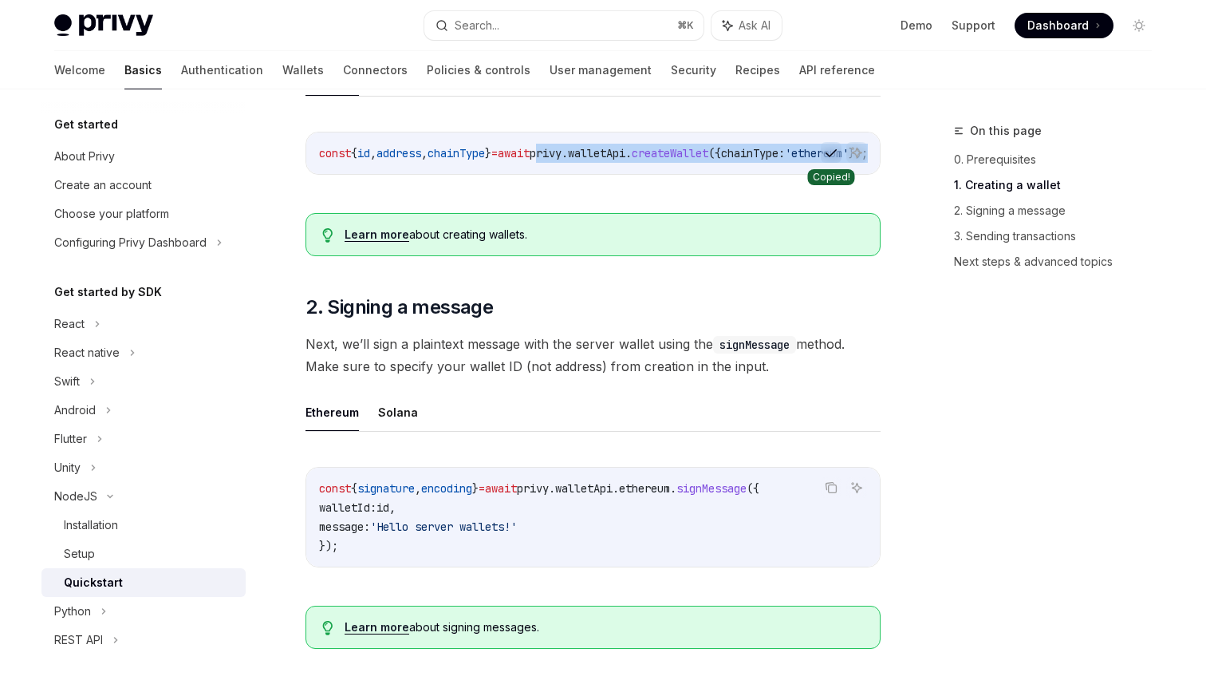
click at [837, 156] on icon "Copy the contents from the code block" at bounding box center [831, 152] width 13 height 9
click at [527, 34] on button "Search... ⌘ K" at bounding box center [563, 25] width 279 height 29
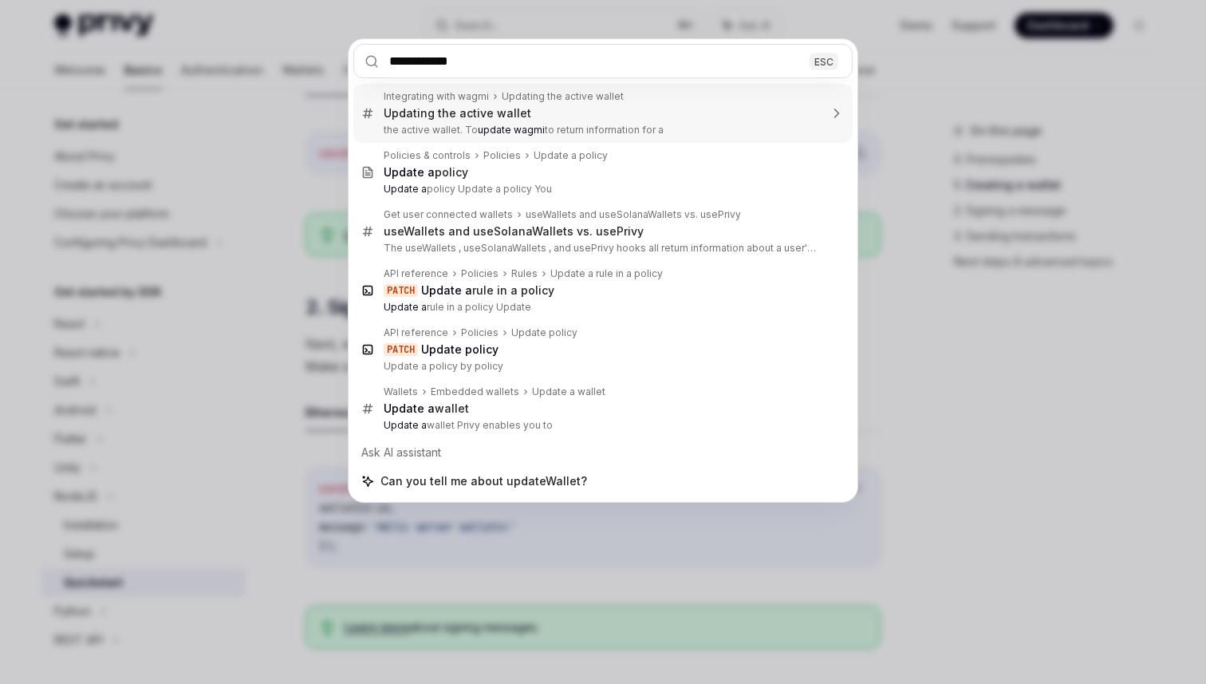
type input "**********"
click at [137, 322] on div "**********" at bounding box center [603, 342] width 1206 height 684
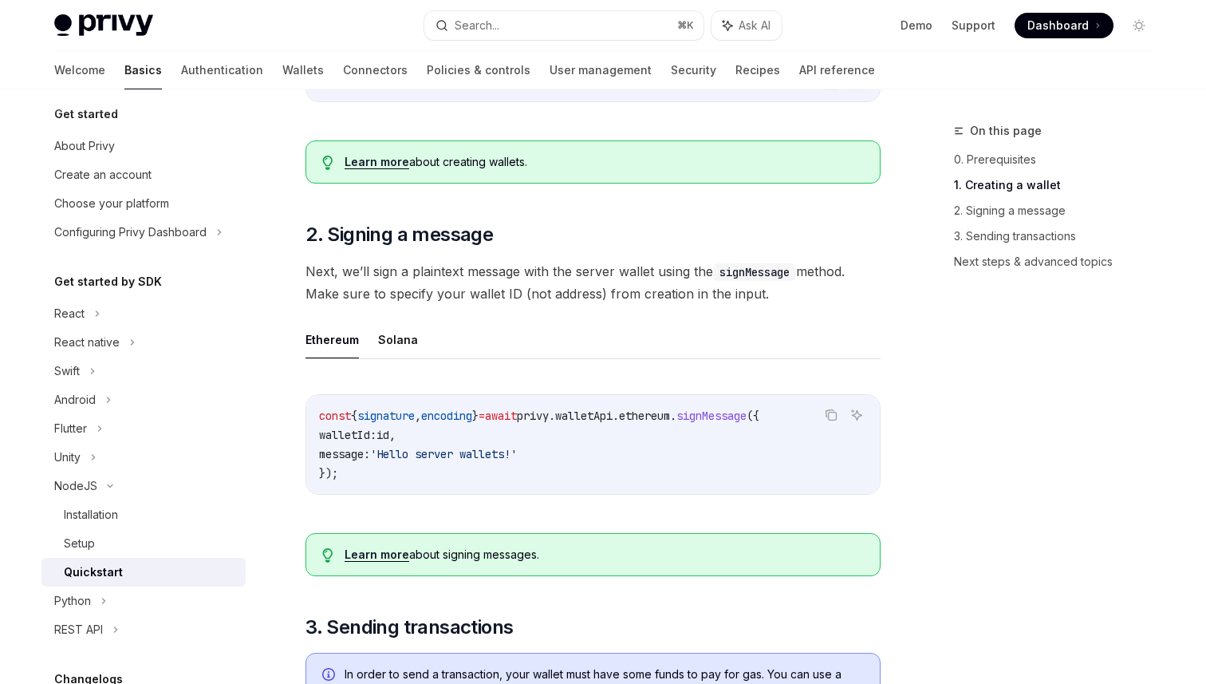
scroll to position [511, 0]
click at [474, 322] on div "​ 0. Prerequisites This guide assumes you have followed the Server SDK setup gu…" at bounding box center [593, 690] width 575 height 1896
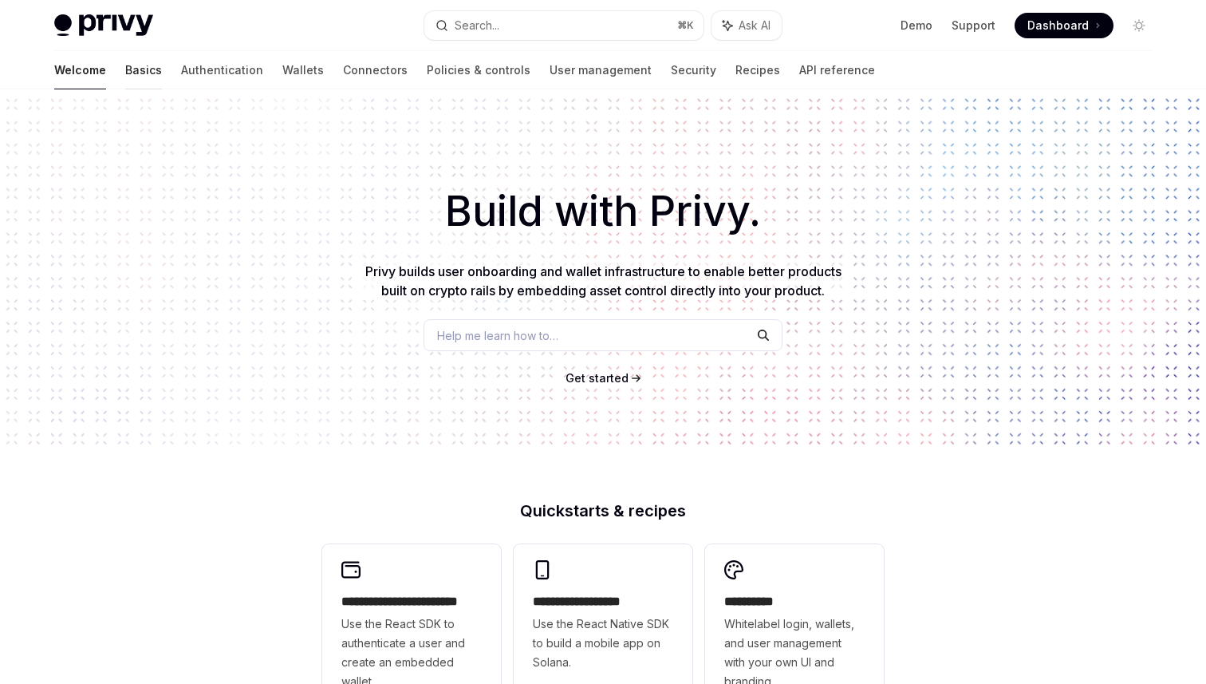
click at [125, 65] on link "Basics" at bounding box center [143, 70] width 37 height 38
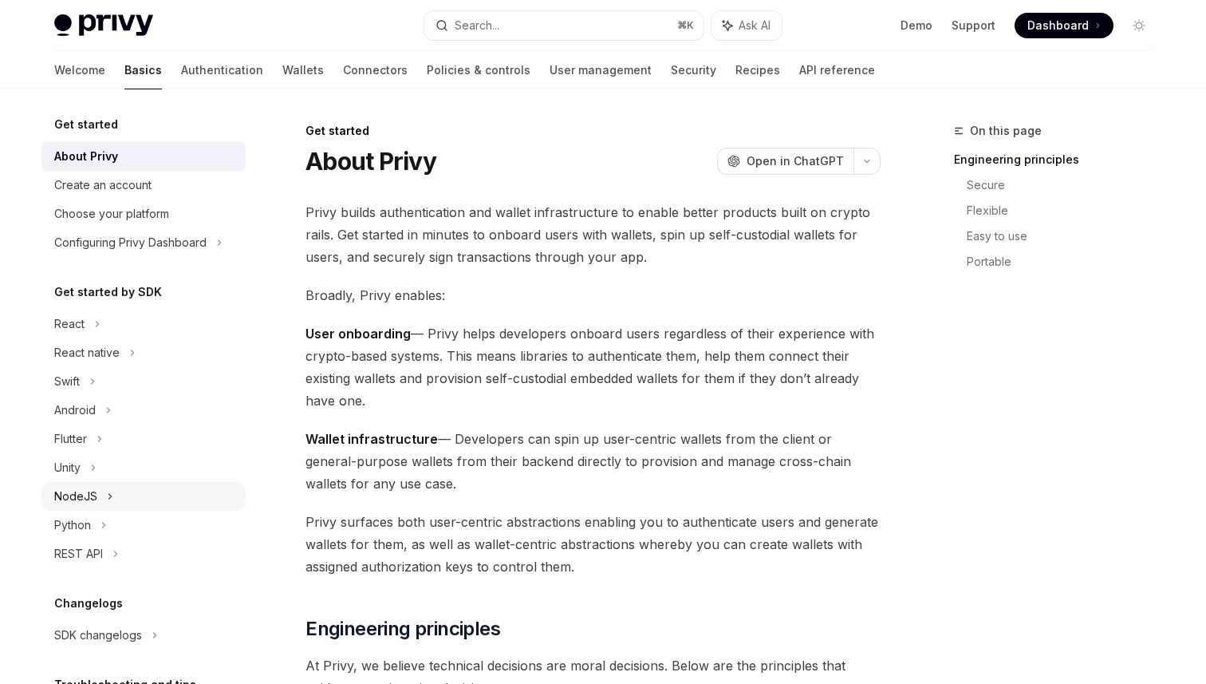
click at [97, 490] on div "NodeJS" at bounding box center [143, 496] width 204 height 29
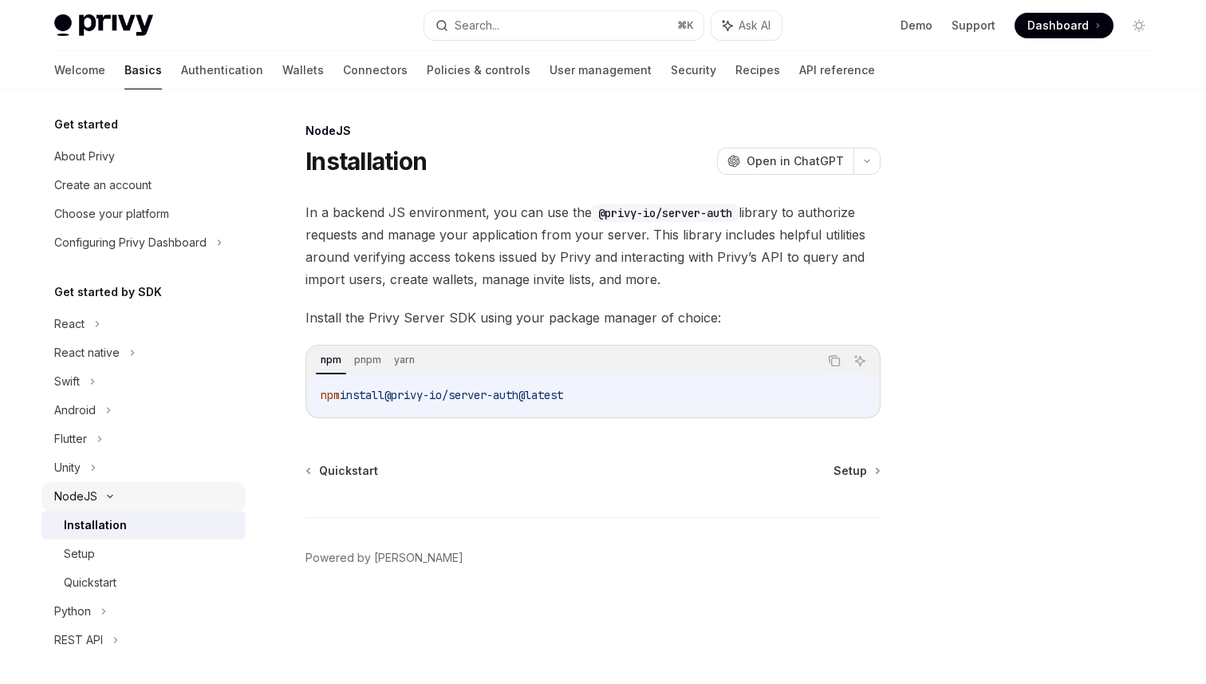
click at [105, 491] on div "NodeJS" at bounding box center [143, 496] width 204 height 29
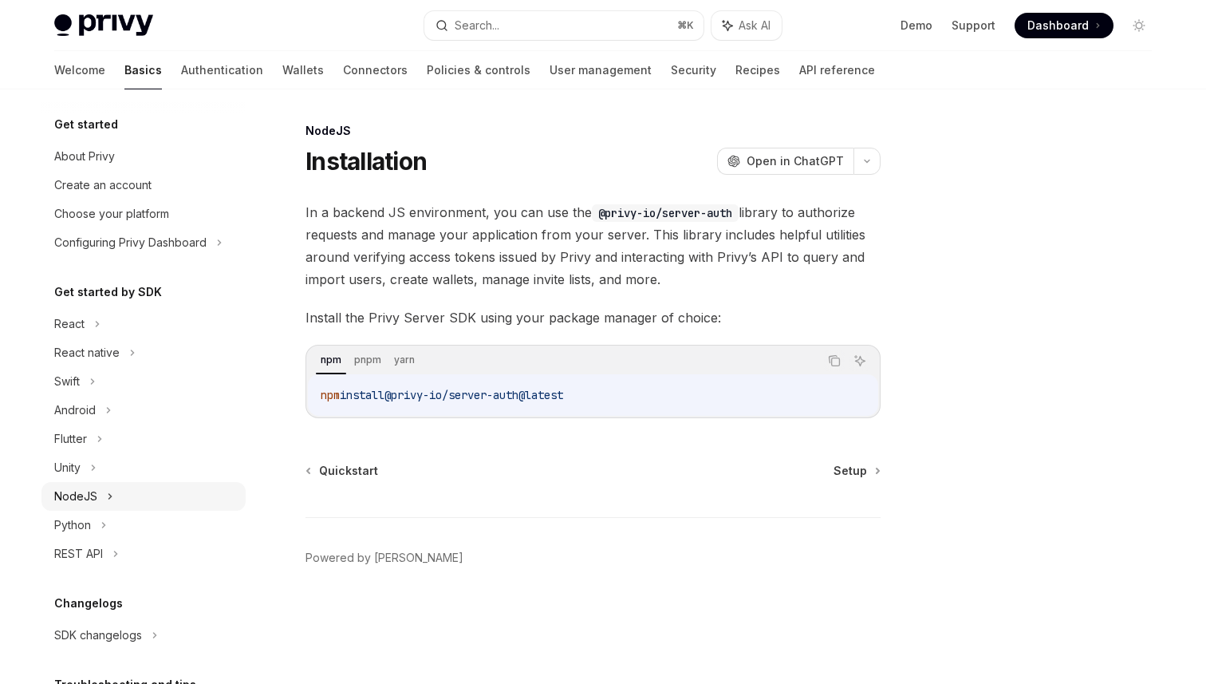
click at [96, 495] on div "NodeJS" at bounding box center [75, 496] width 43 height 19
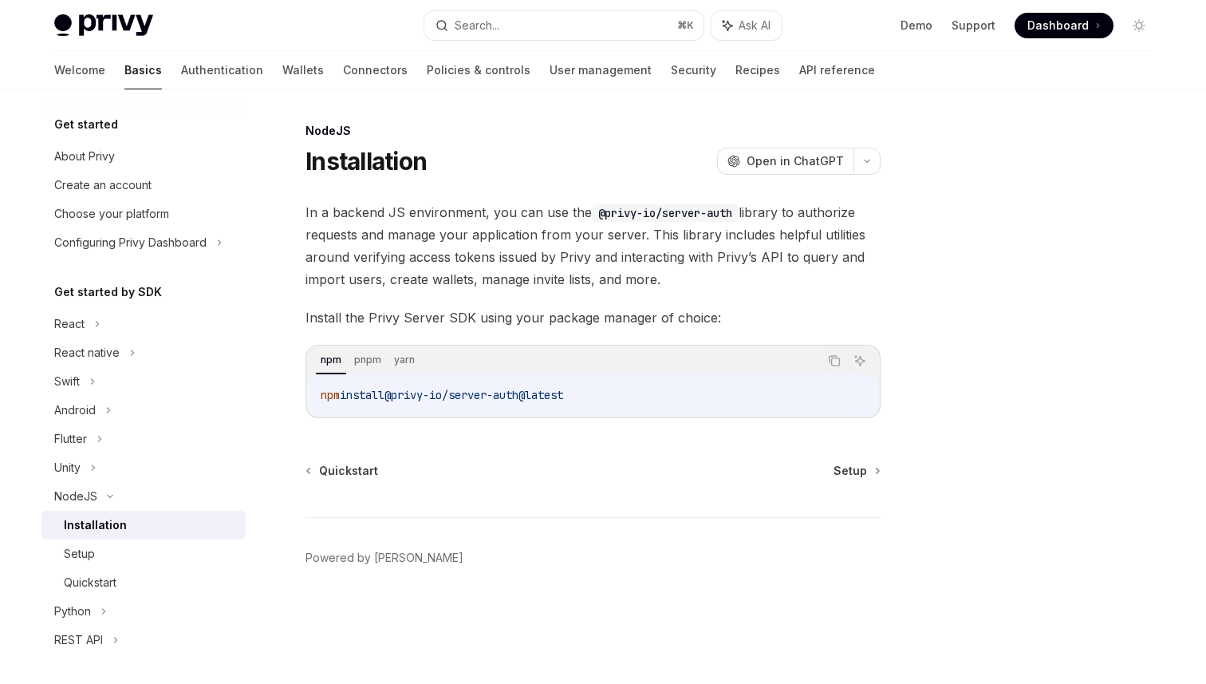
click at [101, 530] on div "Installation" at bounding box center [95, 524] width 63 height 19
type textarea "*"
